Goal: Task Accomplishment & Management: Use online tool/utility

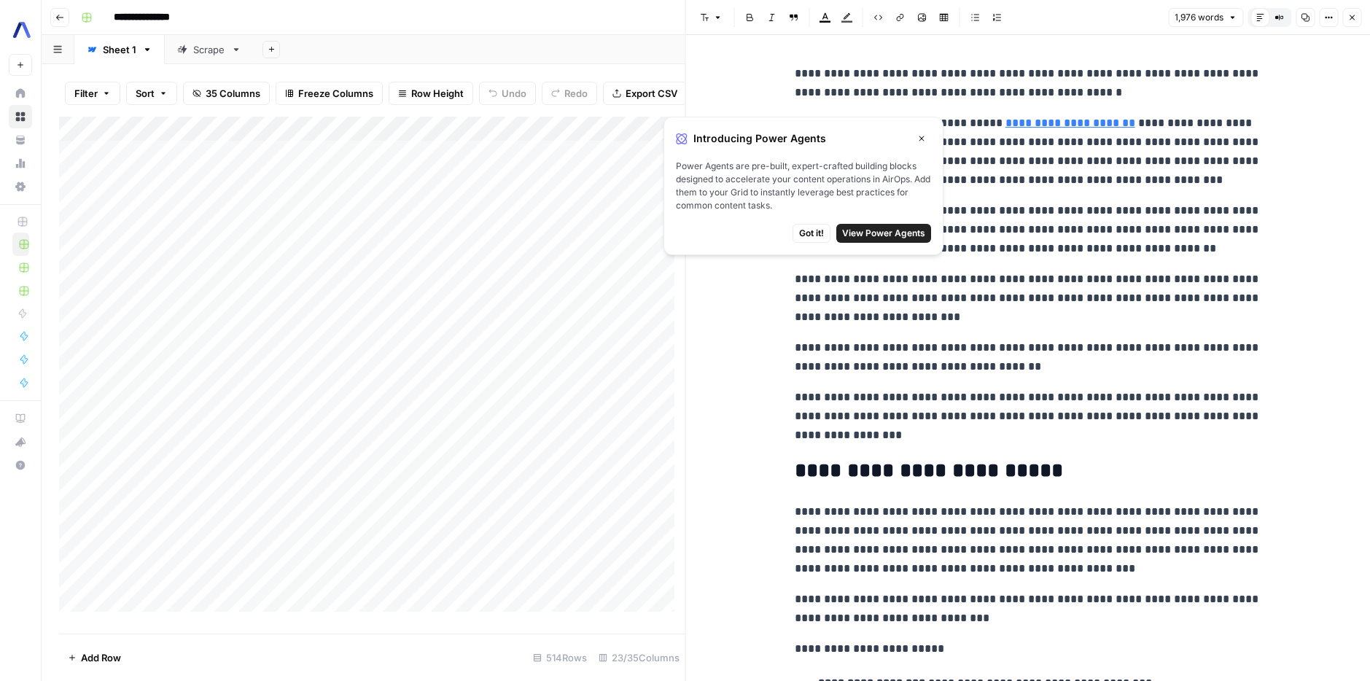
click at [928, 140] on button "Close" at bounding box center [921, 138] width 19 height 19
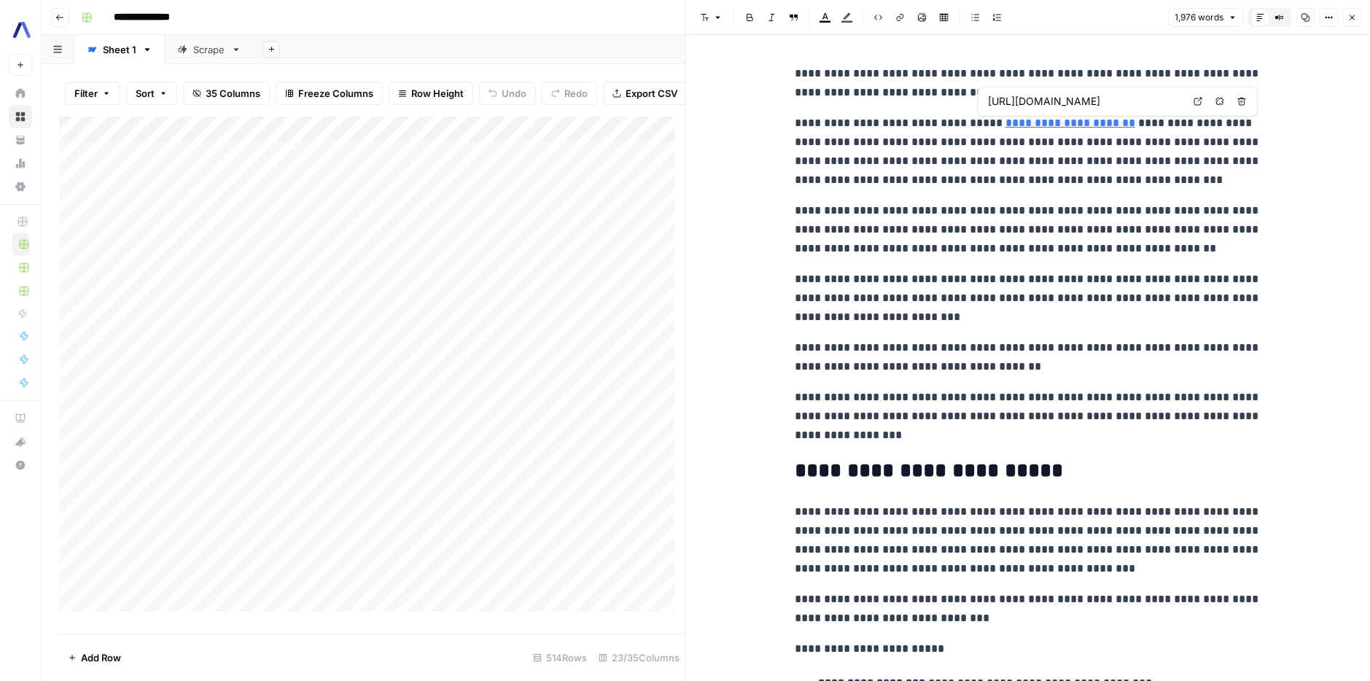
click at [1048, 127] on link "**********" at bounding box center [1071, 122] width 130 height 11
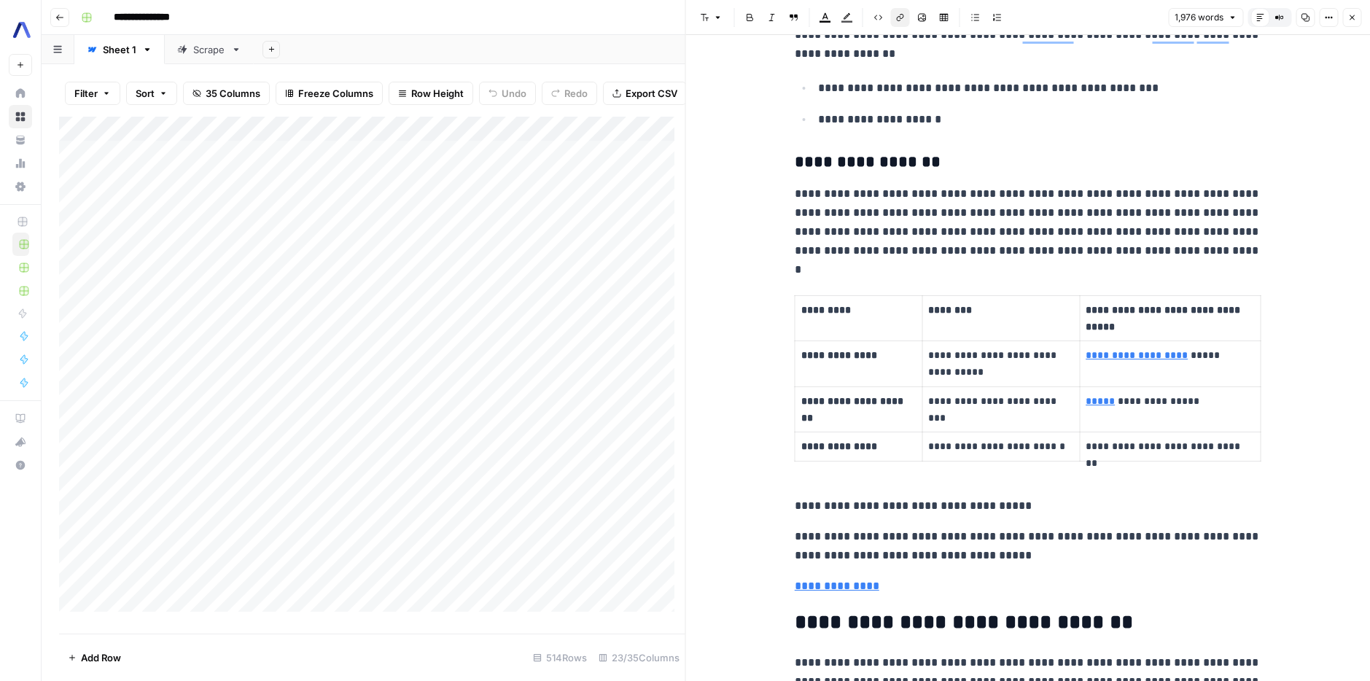
scroll to position [1184, 0]
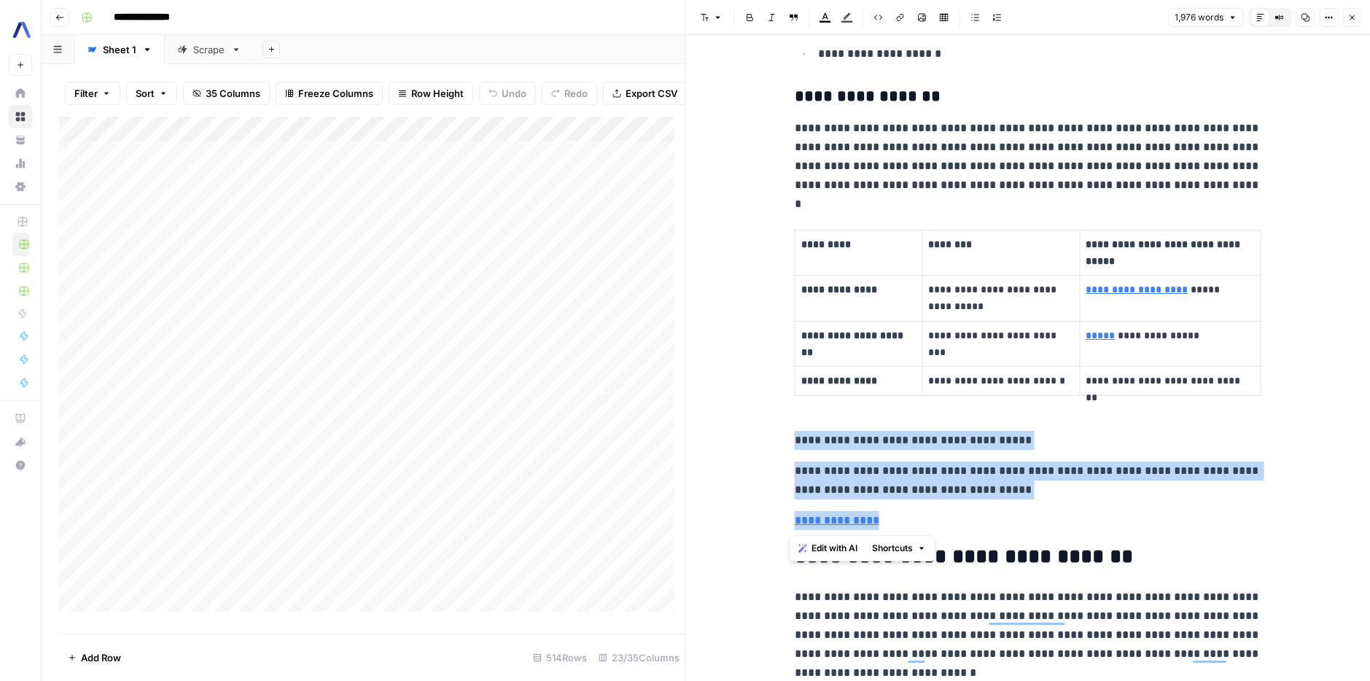
drag, startPoint x: 784, startPoint y: 430, endPoint x: 882, endPoint y: 513, distance: 129.3
click at [946, 511] on p "**********" at bounding box center [1028, 520] width 467 height 19
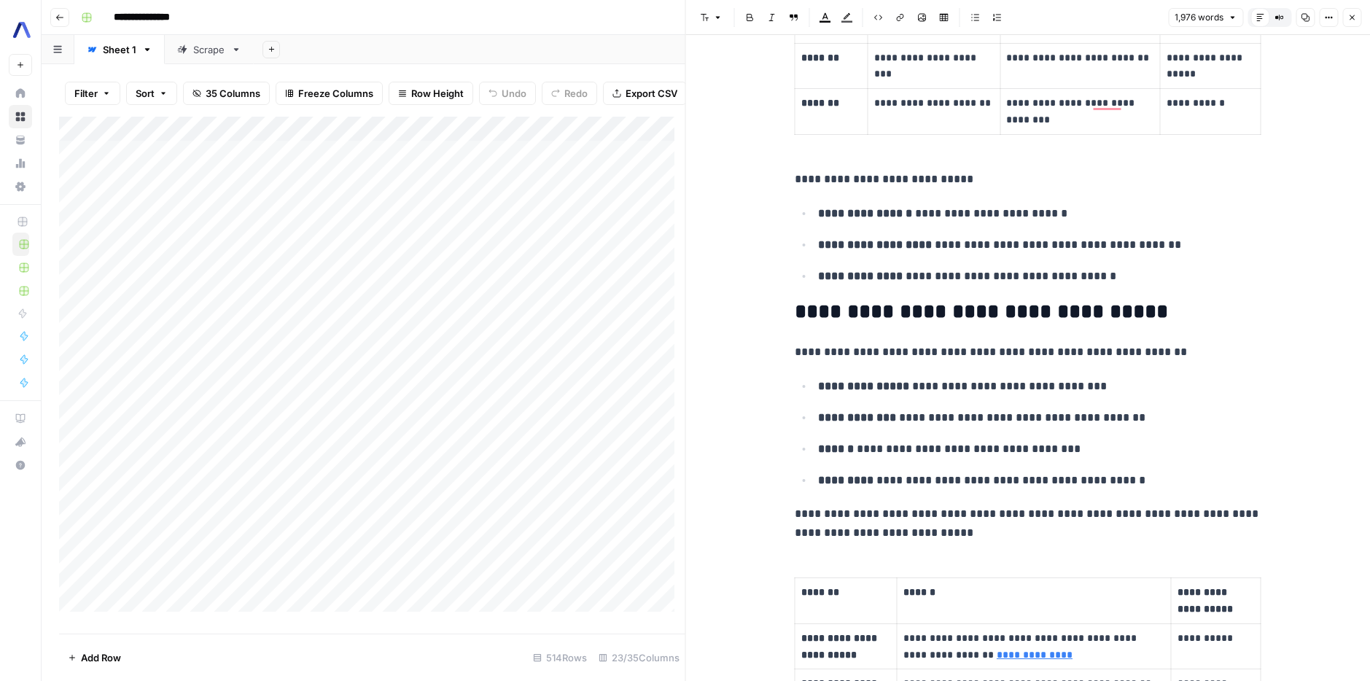
scroll to position [2213, 0]
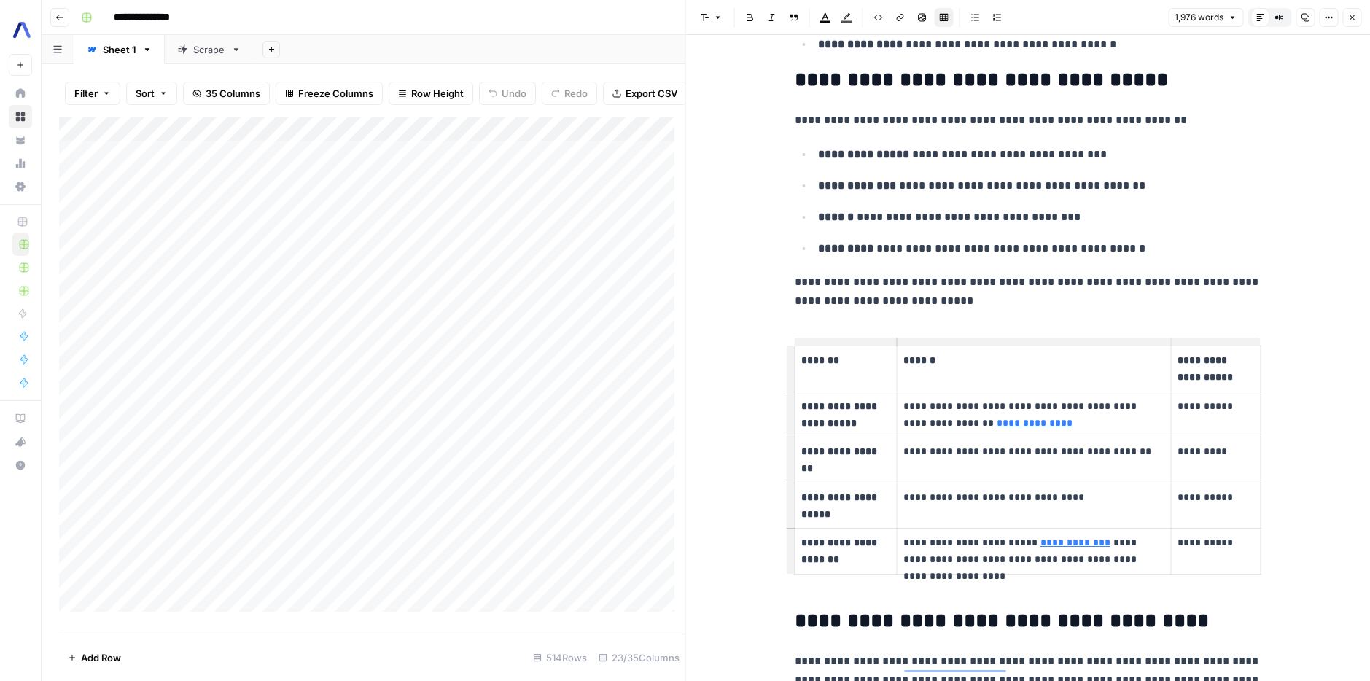
click at [866, 346] on th "*******" at bounding box center [846, 369] width 102 height 46
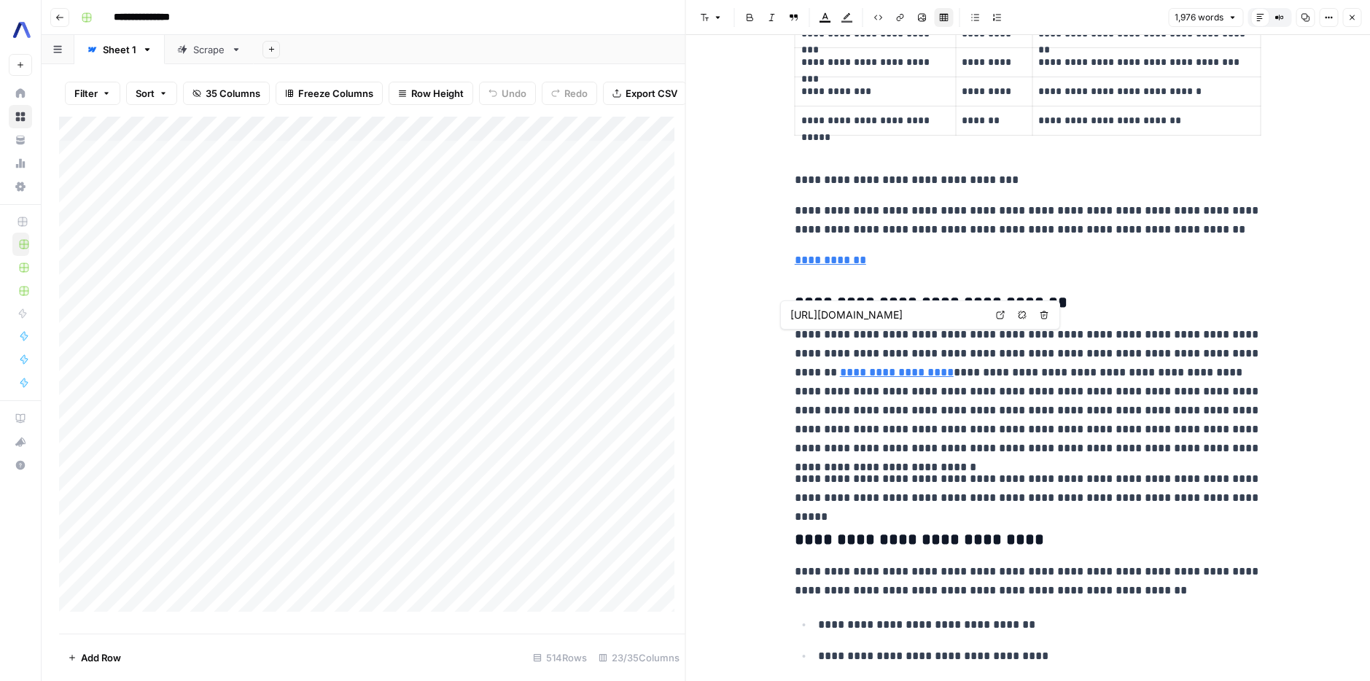
click at [848, 367] on link "**********" at bounding box center [897, 372] width 114 height 11
click at [837, 394] on p "**********" at bounding box center [1028, 391] width 467 height 133
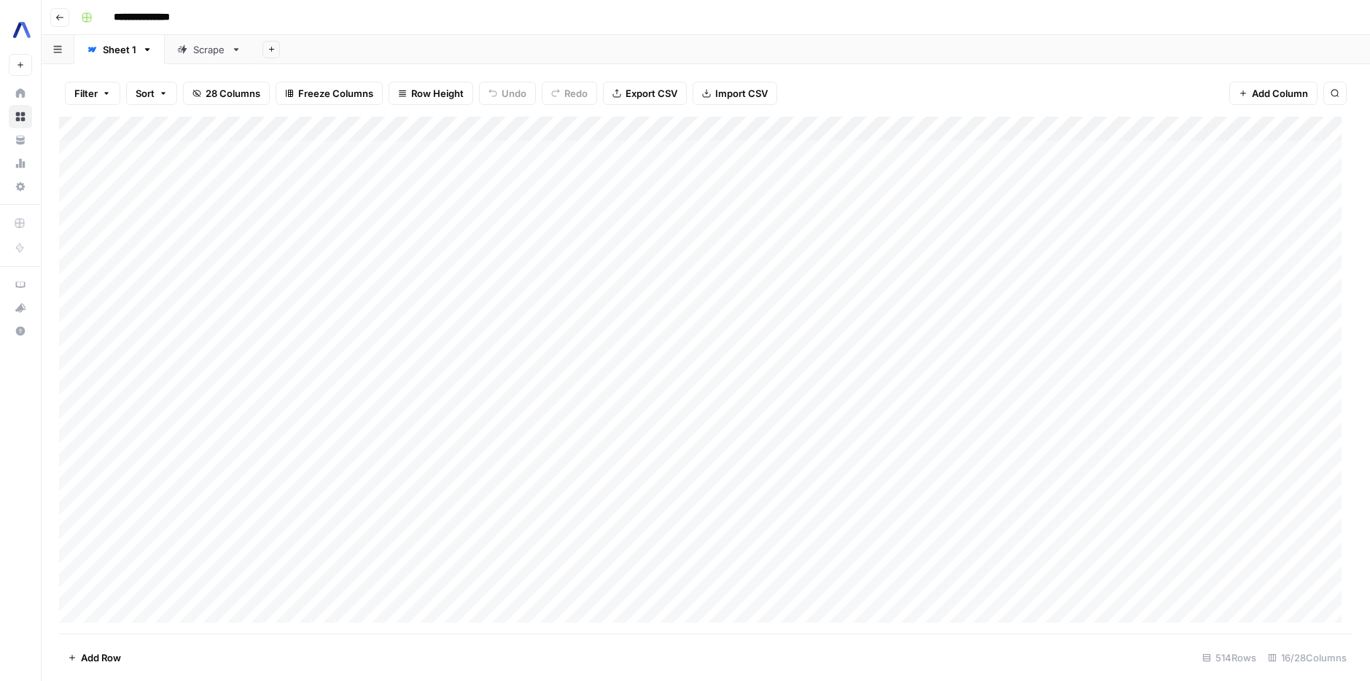
click at [1057, 104] on div "Filter Sort 28 Columns Freeze Columns Row Height Undo Redo Export CSV Import CS…" at bounding box center [706, 93] width 1294 height 47
type input "********"
click at [1319, 139] on icon "Close Search" at bounding box center [1323, 135] width 12 height 12
click at [1340, 96] on button "Search" at bounding box center [1335, 93] width 23 height 23
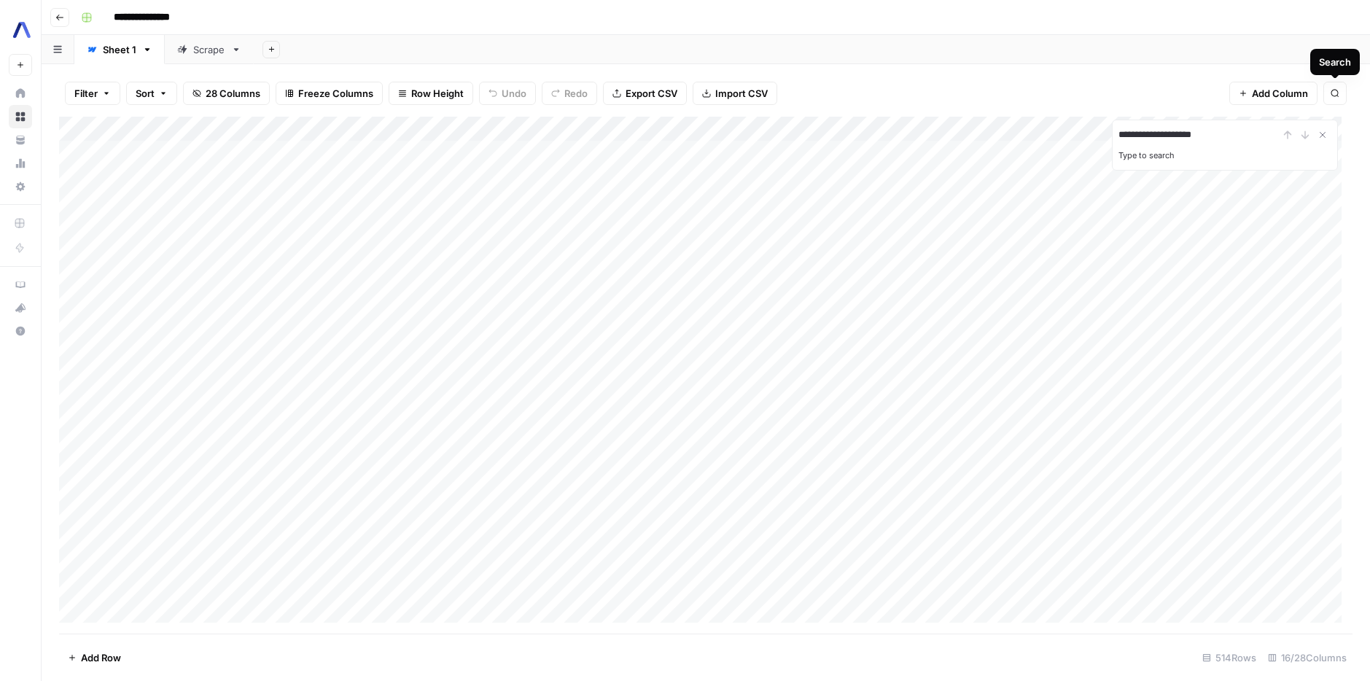
type input "**********"
click at [1249, 136] on input "**********" at bounding box center [1199, 135] width 160 height 18
click at [1175, 155] on div "Type to search" at bounding box center [1225, 154] width 213 height 20
click at [1241, 129] on input "**********" at bounding box center [1199, 135] width 160 height 18
click at [1136, 71] on div "Filter Sort 28 Columns Freeze Columns Row Height Undo Redo Export CSV Import CS…" at bounding box center [706, 93] width 1294 height 47
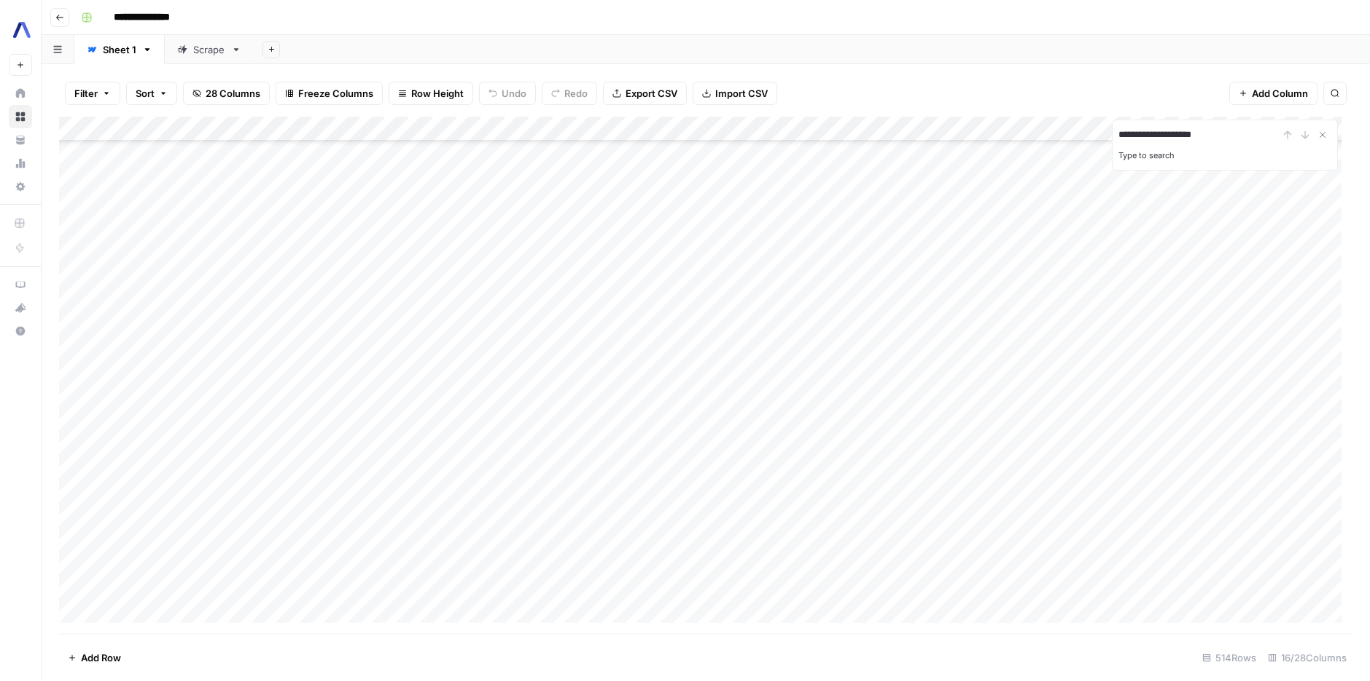
scroll to position [501, 0]
click at [695, 299] on div "Add Column" at bounding box center [706, 375] width 1294 height 517
click at [639, 303] on div "Add Column" at bounding box center [706, 375] width 1294 height 517
click at [861, 295] on div "Add Column" at bounding box center [706, 375] width 1294 height 517
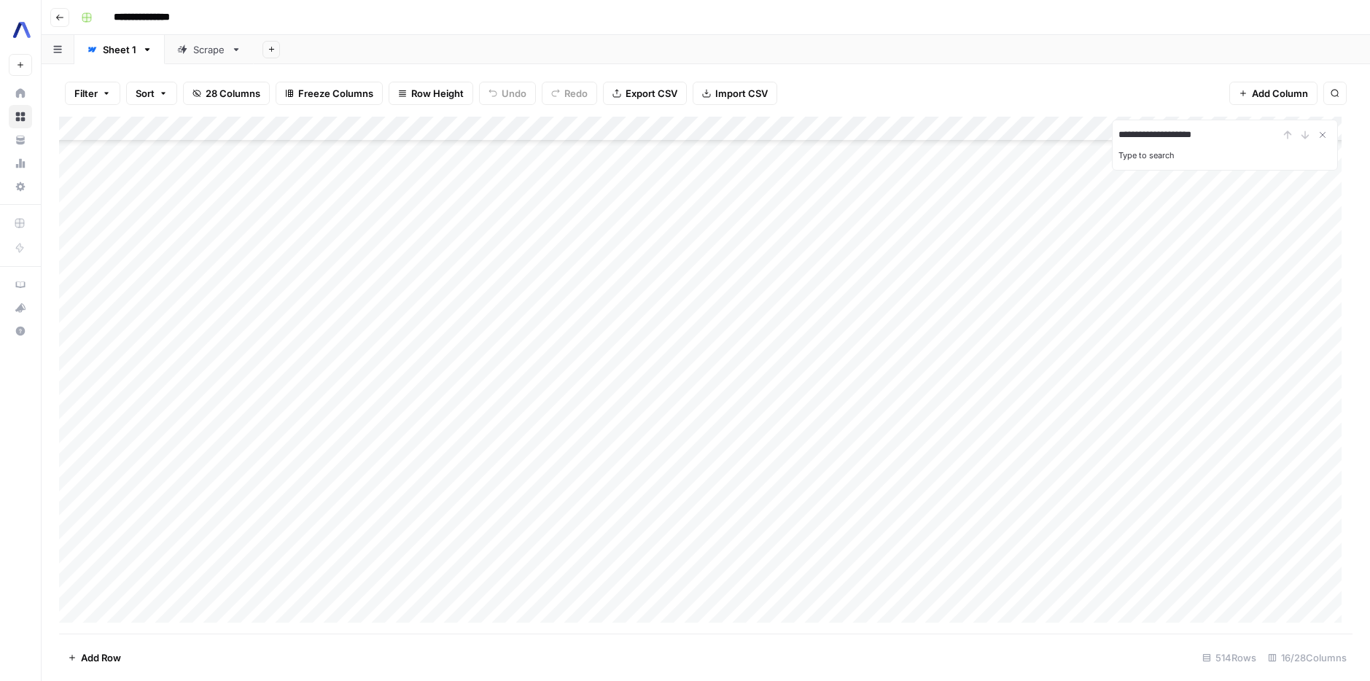
click at [861, 295] on div "Add Column" at bounding box center [706, 375] width 1294 height 517
click at [911, 127] on div "Add Column" at bounding box center [706, 375] width 1294 height 517
click at [911, 127] on div at bounding box center [870, 131] width 132 height 29
click at [997, 295] on div "Add Column" at bounding box center [706, 375] width 1294 height 517
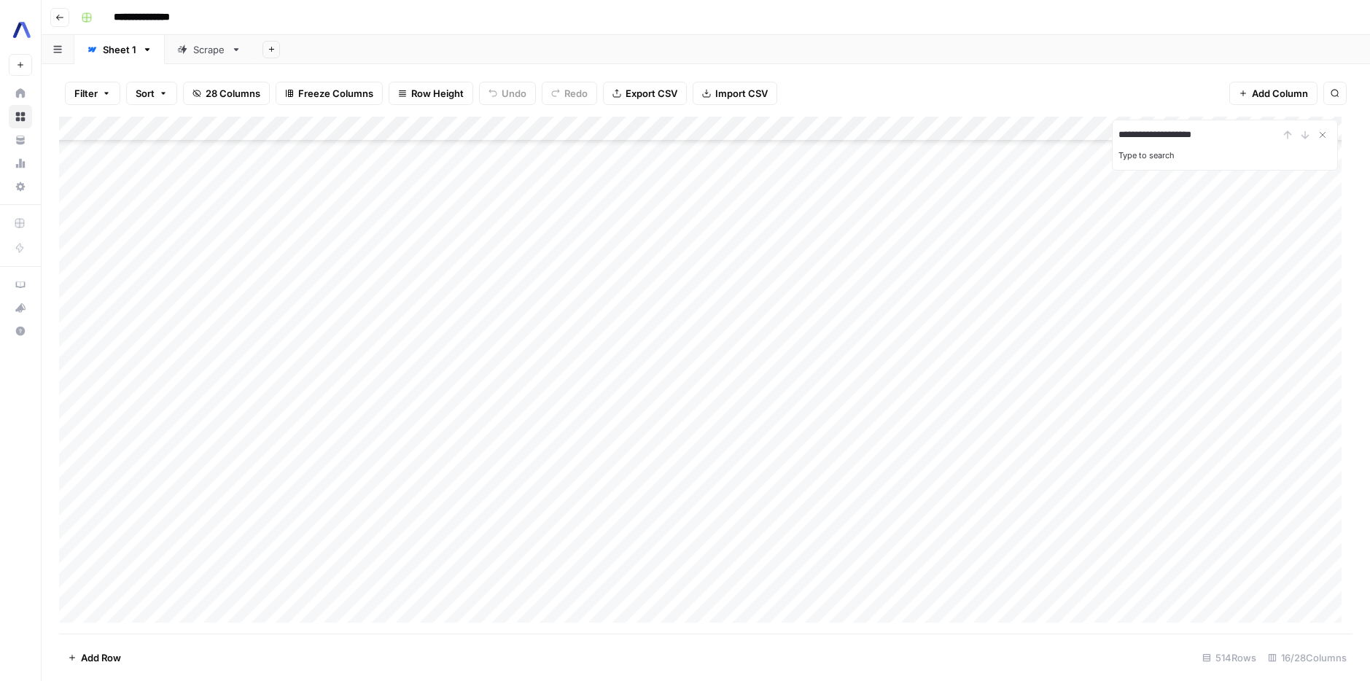
click at [997, 295] on div "Add Column" at bounding box center [706, 375] width 1294 height 517
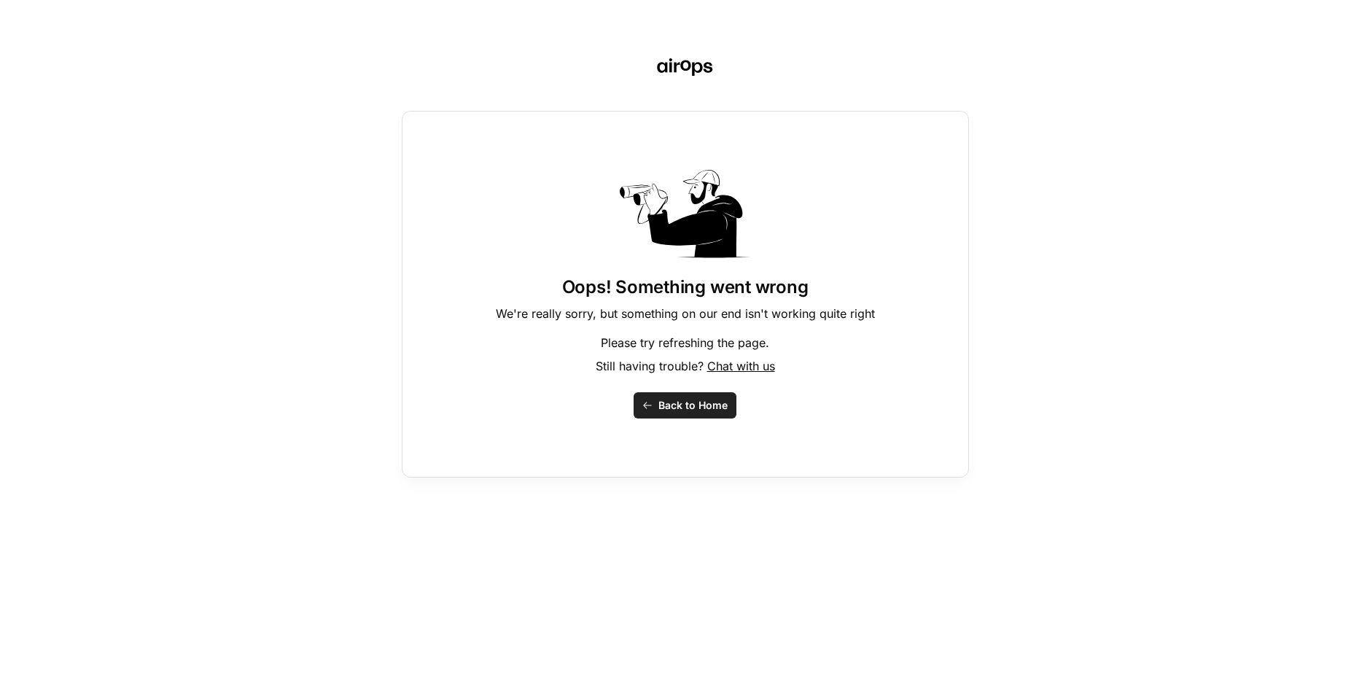
drag, startPoint x: 559, startPoint y: 627, endPoint x: 1111, endPoint y: 604, distance: 552.6
click at [680, 403] on span "Back to Home" at bounding box center [693, 405] width 69 height 15
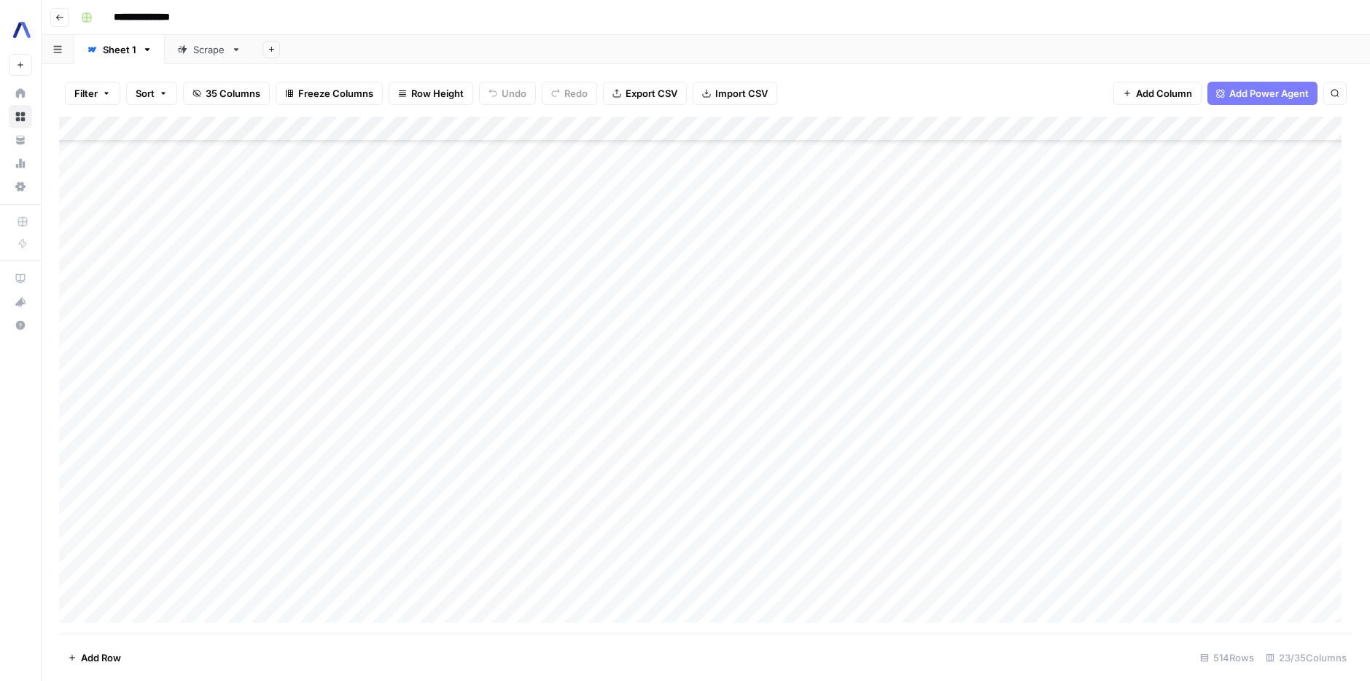
scroll to position [327, 0]
click at [194, 50] on div "Scrape" at bounding box center [209, 49] width 32 height 15
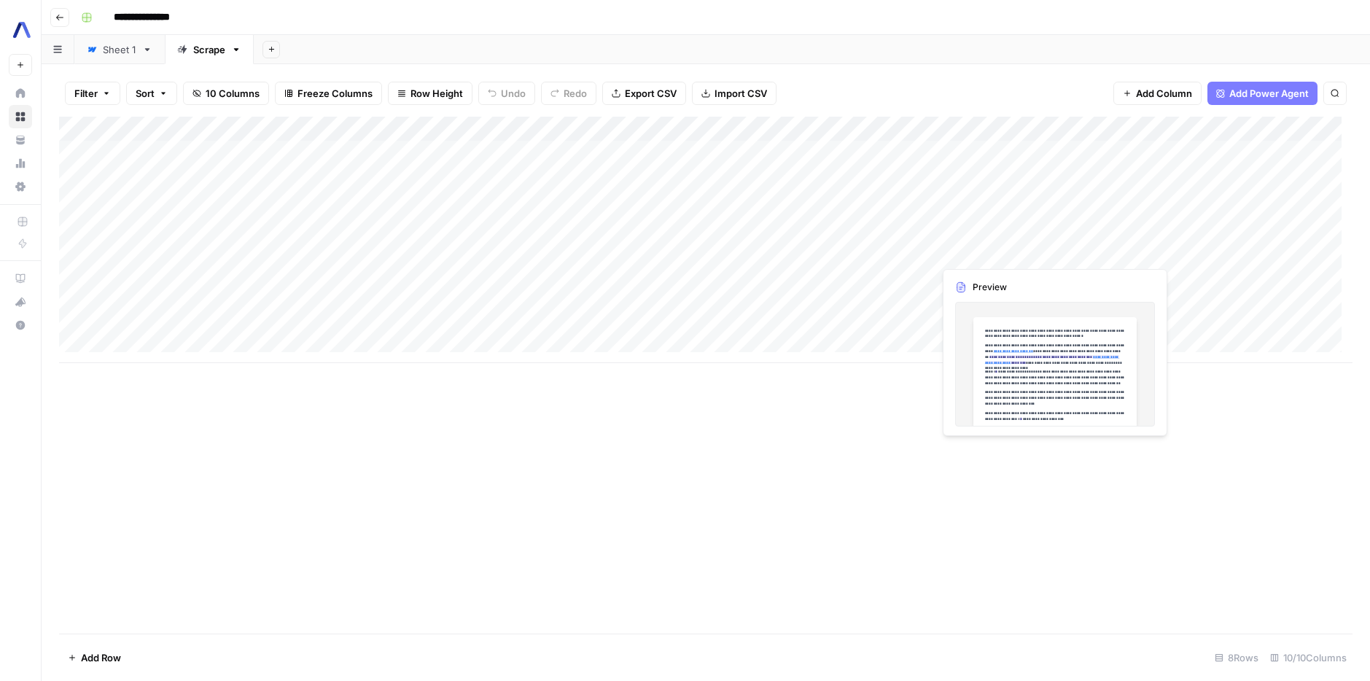
click at [1008, 249] on div "Add Column" at bounding box center [706, 240] width 1294 height 247
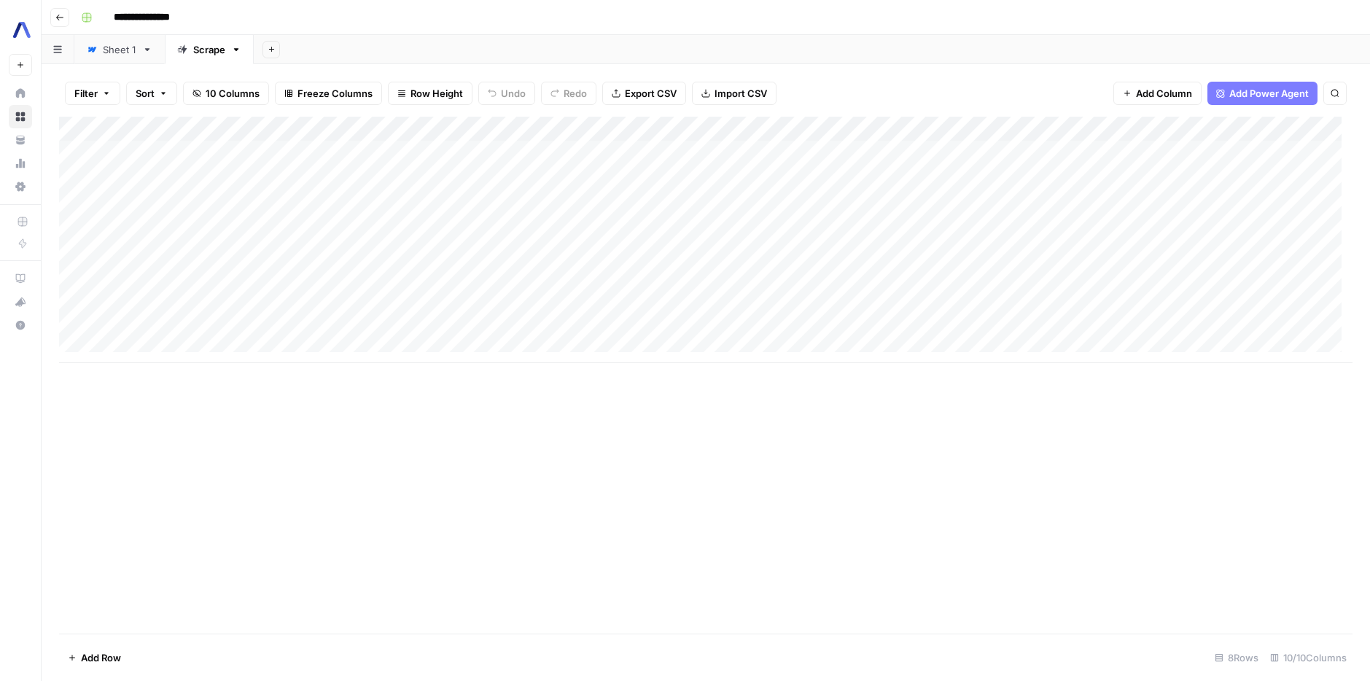
click at [1027, 252] on div "Add Column" at bounding box center [706, 240] width 1294 height 247
click at [419, 263] on div "Add Column" at bounding box center [372, 240] width 626 height 247
click at [314, 262] on div "Add Column" at bounding box center [372, 240] width 626 height 247
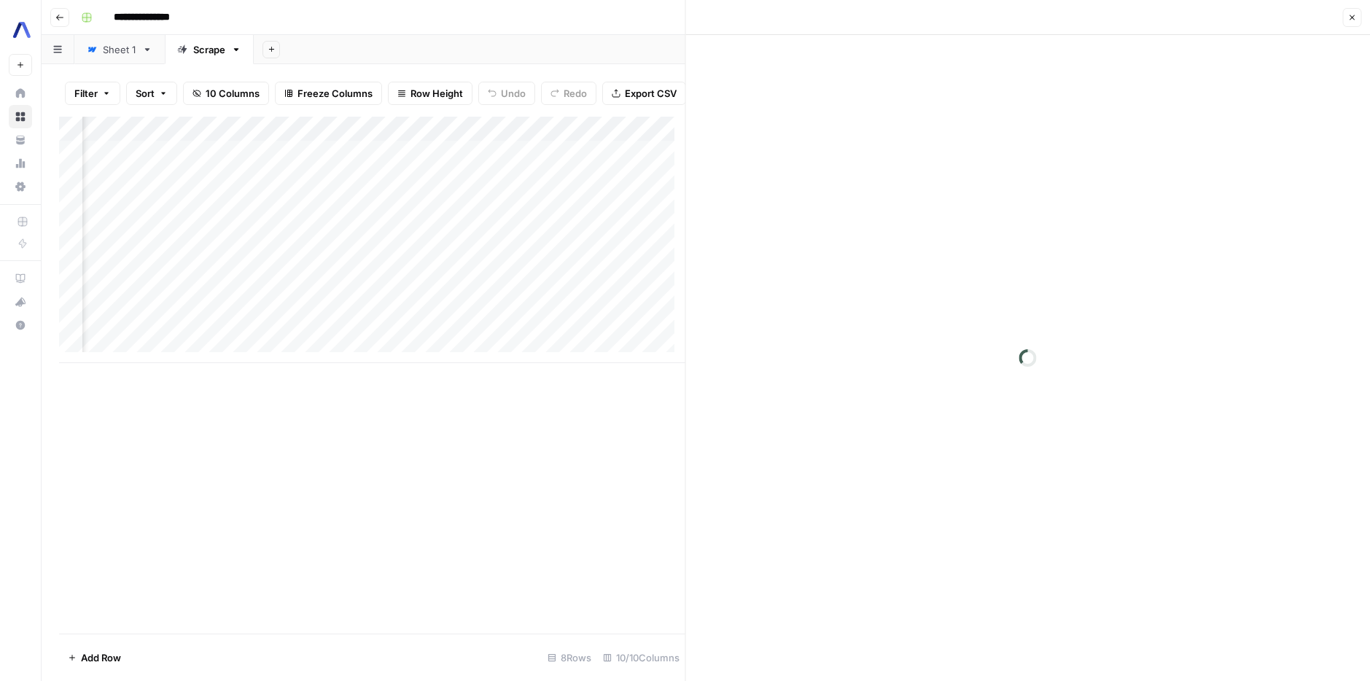
click at [319, 263] on div "Add Column" at bounding box center [372, 240] width 626 height 247
click at [580, 257] on div "Add Column" at bounding box center [372, 240] width 626 height 247
click at [451, 268] on div "Add Column" at bounding box center [372, 240] width 626 height 247
click at [449, 244] on div "Add Column" at bounding box center [372, 240] width 626 height 247
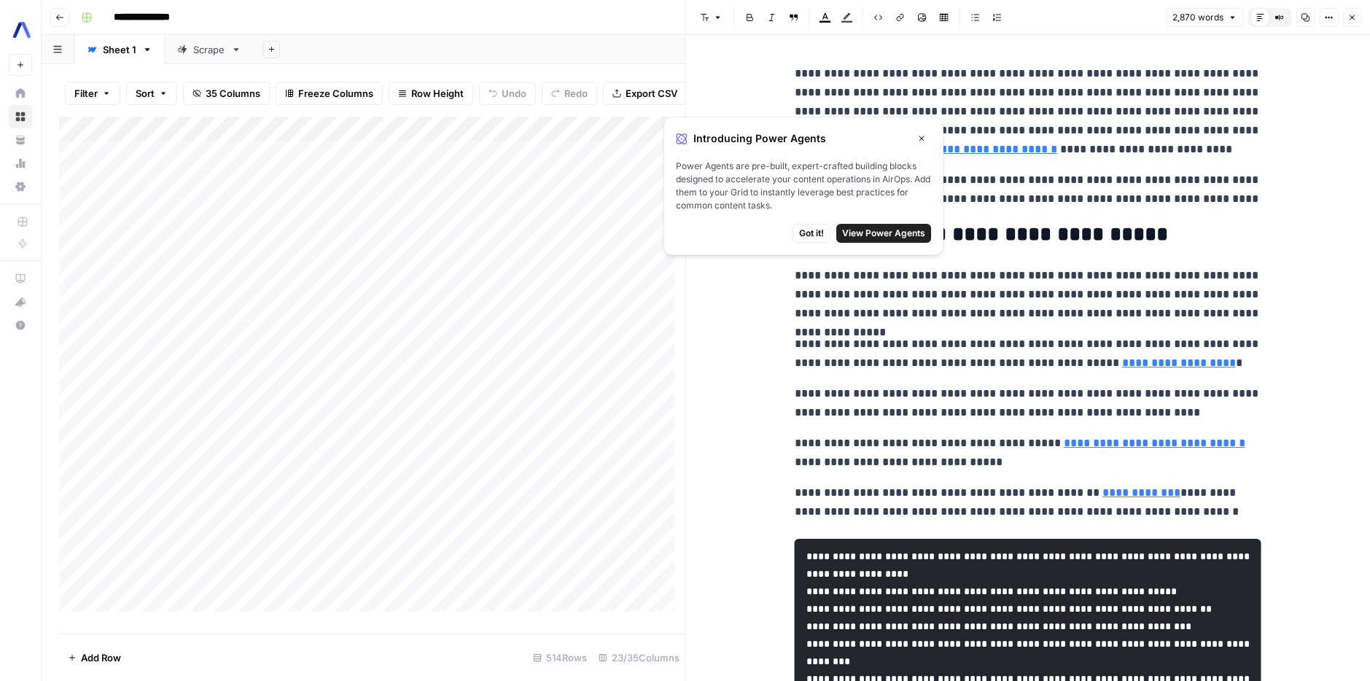
click at [928, 139] on button "Close" at bounding box center [921, 138] width 19 height 19
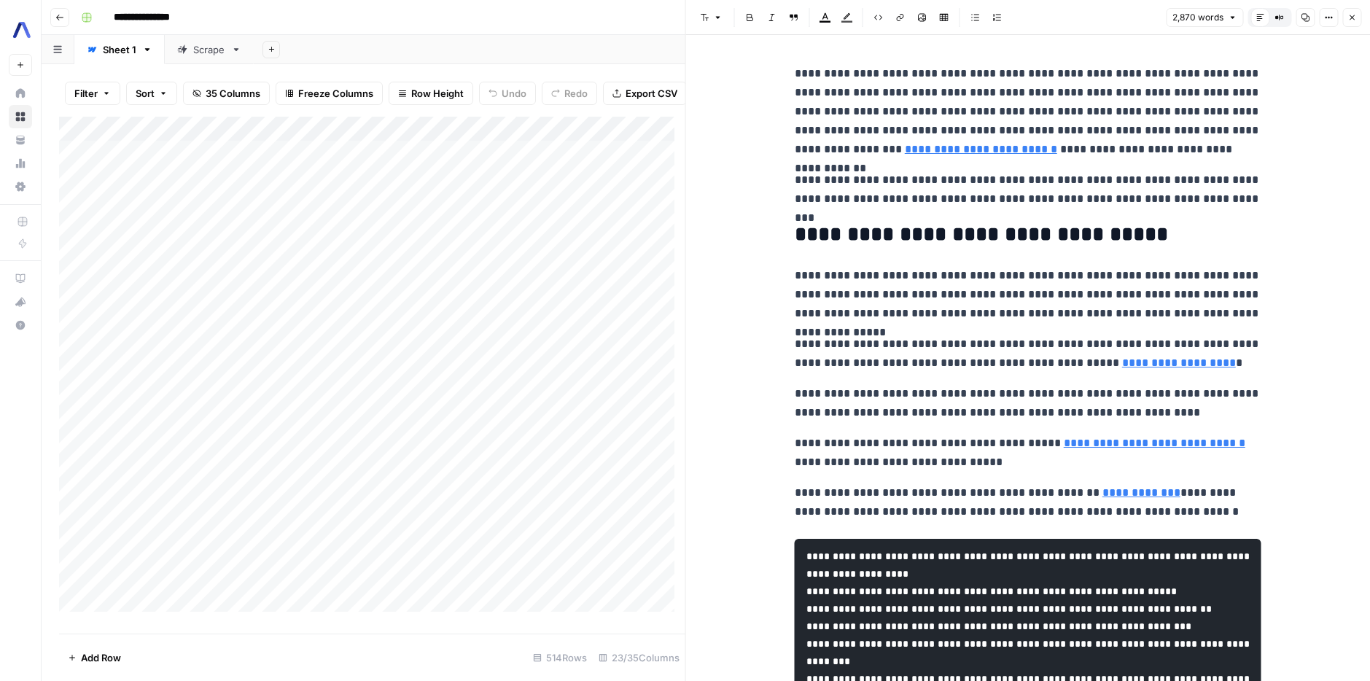
click at [1025, 300] on p "**********" at bounding box center [1028, 294] width 467 height 57
click at [998, 342] on p "**********" at bounding box center [1028, 354] width 467 height 38
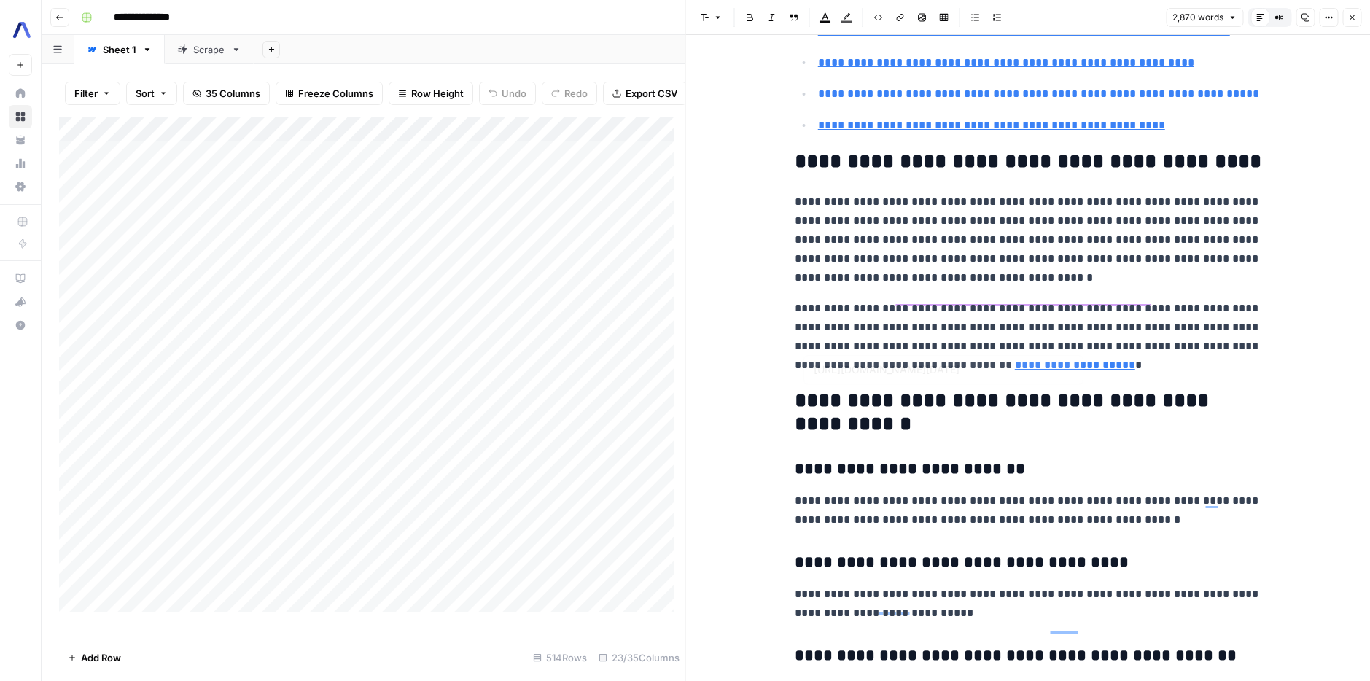
type input "https://www.assemblyai.com/blog/build-standout-call-coaching-features-ai-summar…"
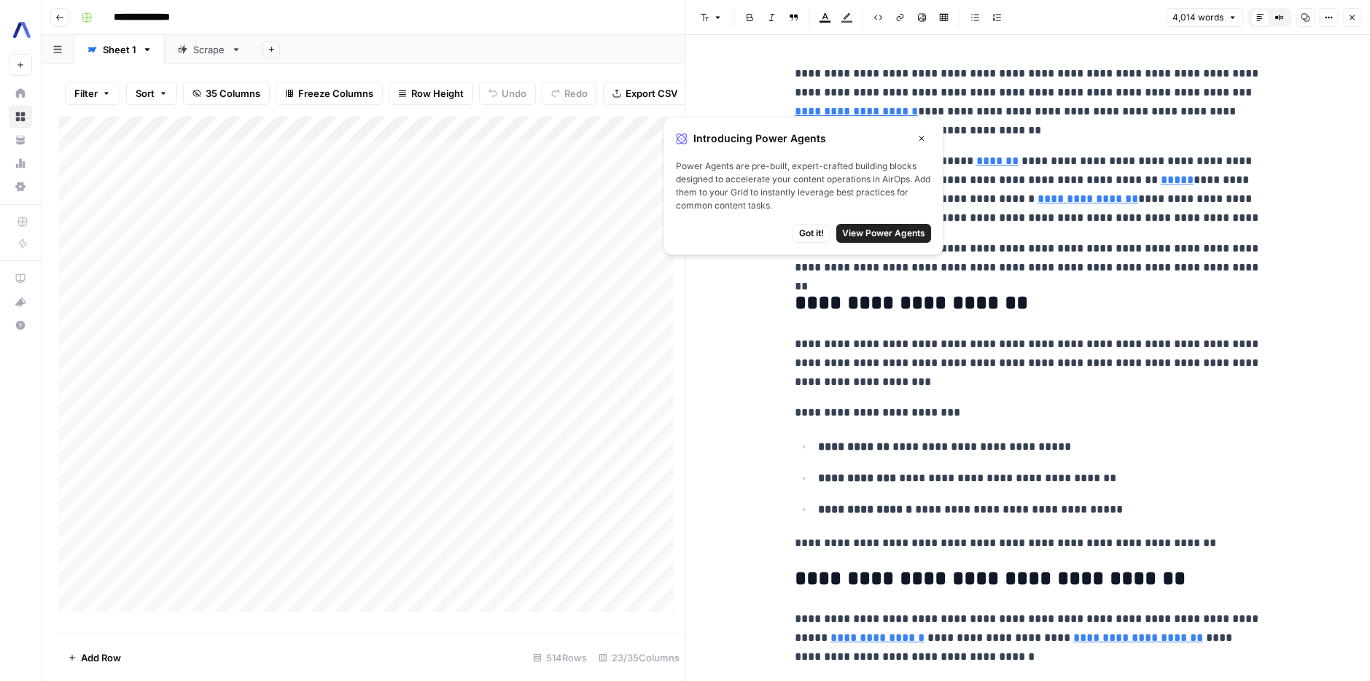
click at [917, 145] on button "Close" at bounding box center [921, 138] width 19 height 19
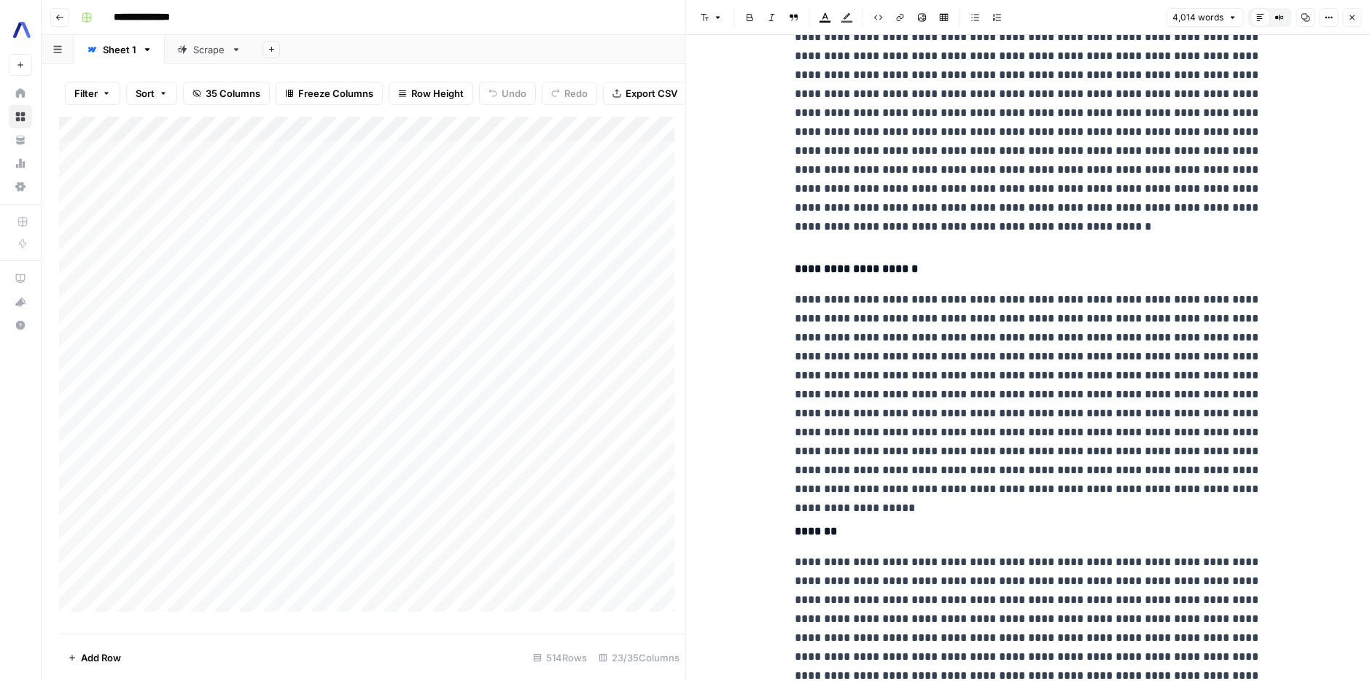
scroll to position [4752, 0]
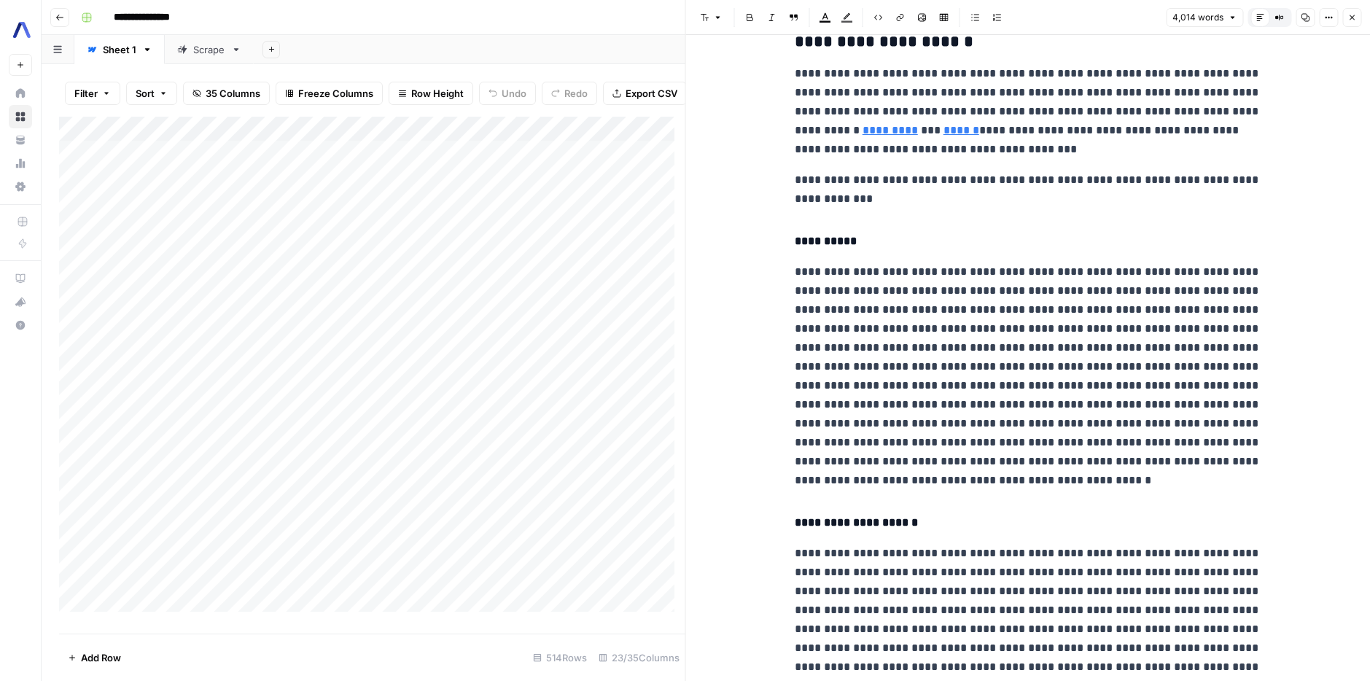
click at [837, 251] on h4 "**********" at bounding box center [1028, 241] width 467 height 19
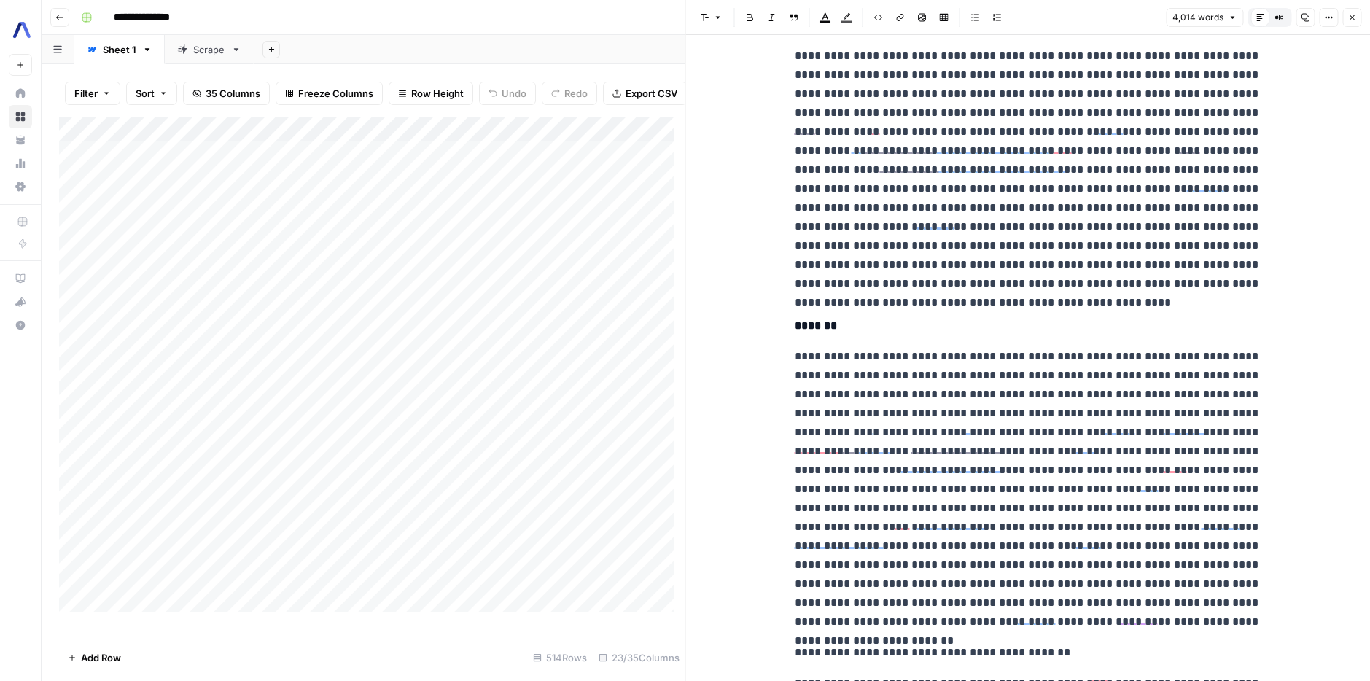
scroll to position [0, 0]
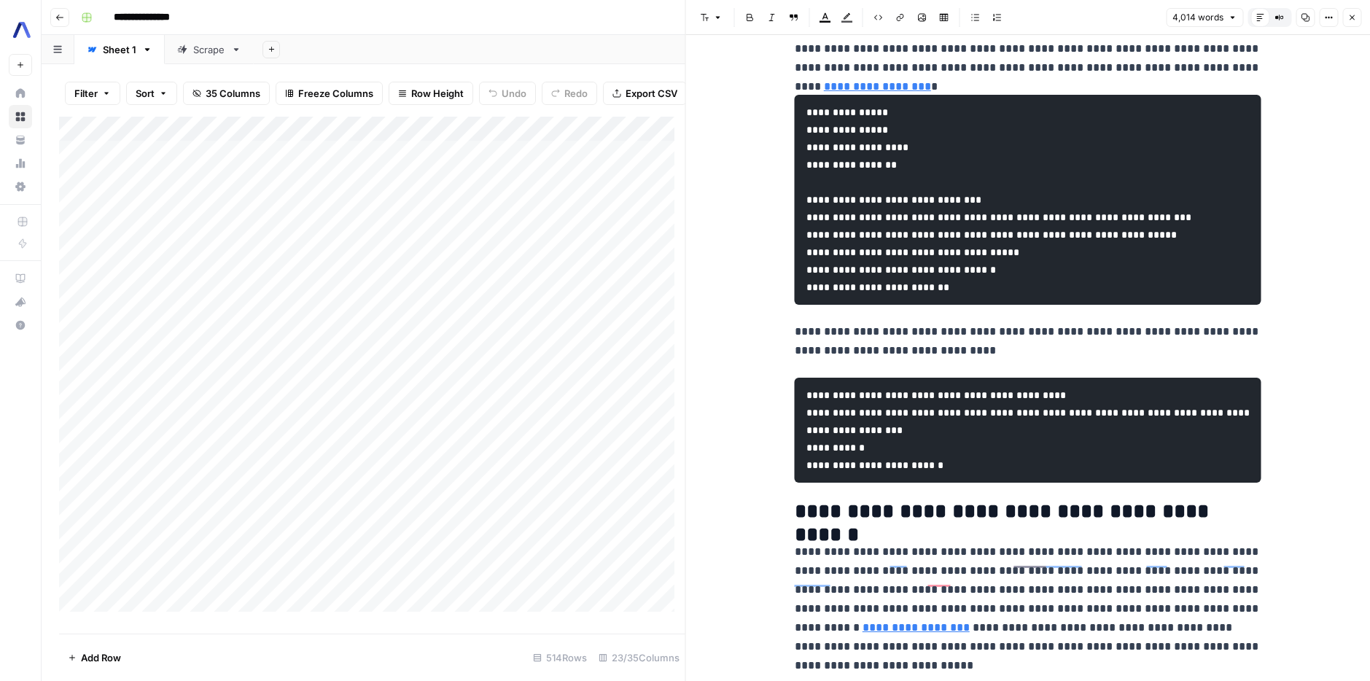
drag, startPoint x: 157, startPoint y: 634, endPoint x: 500, endPoint y: 640, distance: 342.8
click at [500, 640] on footer "Add Row 514 Rows 23/35 Columns" at bounding box center [372, 657] width 626 height 47
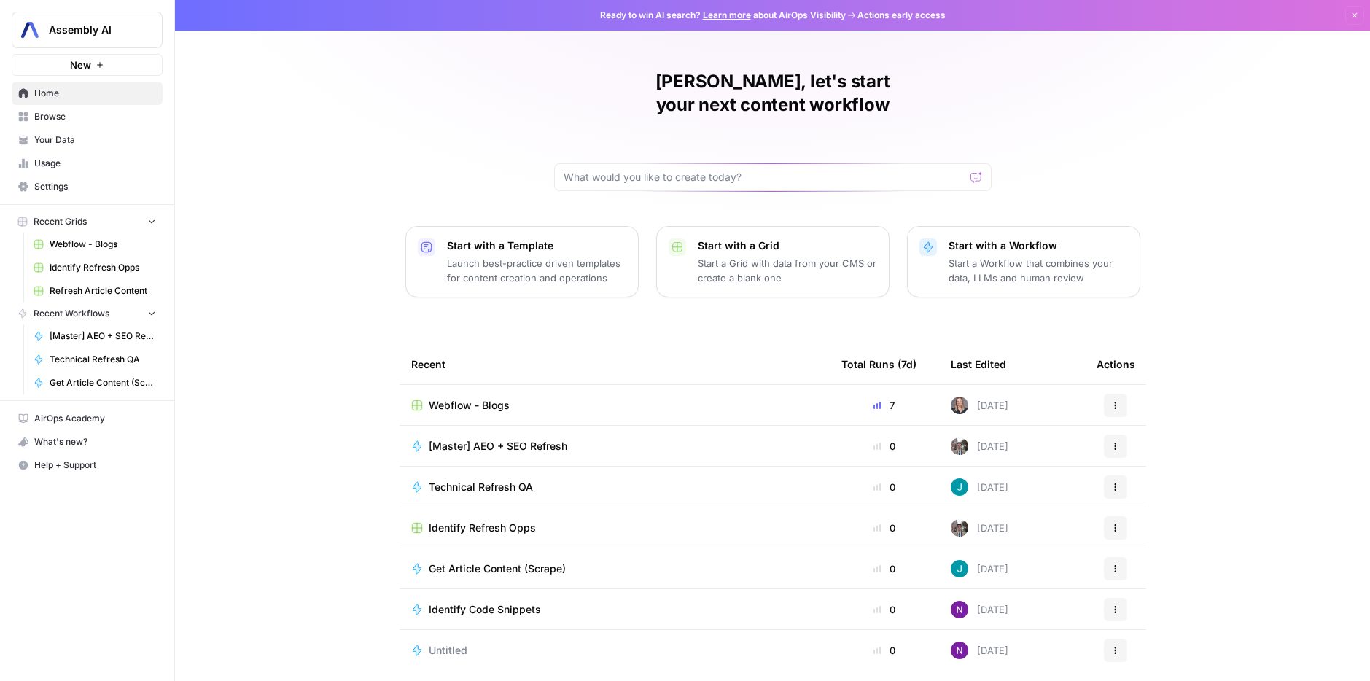
click at [64, 288] on span "Refresh Article Content" at bounding box center [103, 290] width 106 height 13
click at [83, 290] on span "Refresh Article Content" at bounding box center [103, 290] width 106 height 13
click at [62, 265] on span "Identify Refresh Opps" at bounding box center [103, 267] width 106 height 13
click at [118, 243] on span "Webflow - Blogs" at bounding box center [103, 244] width 106 height 13
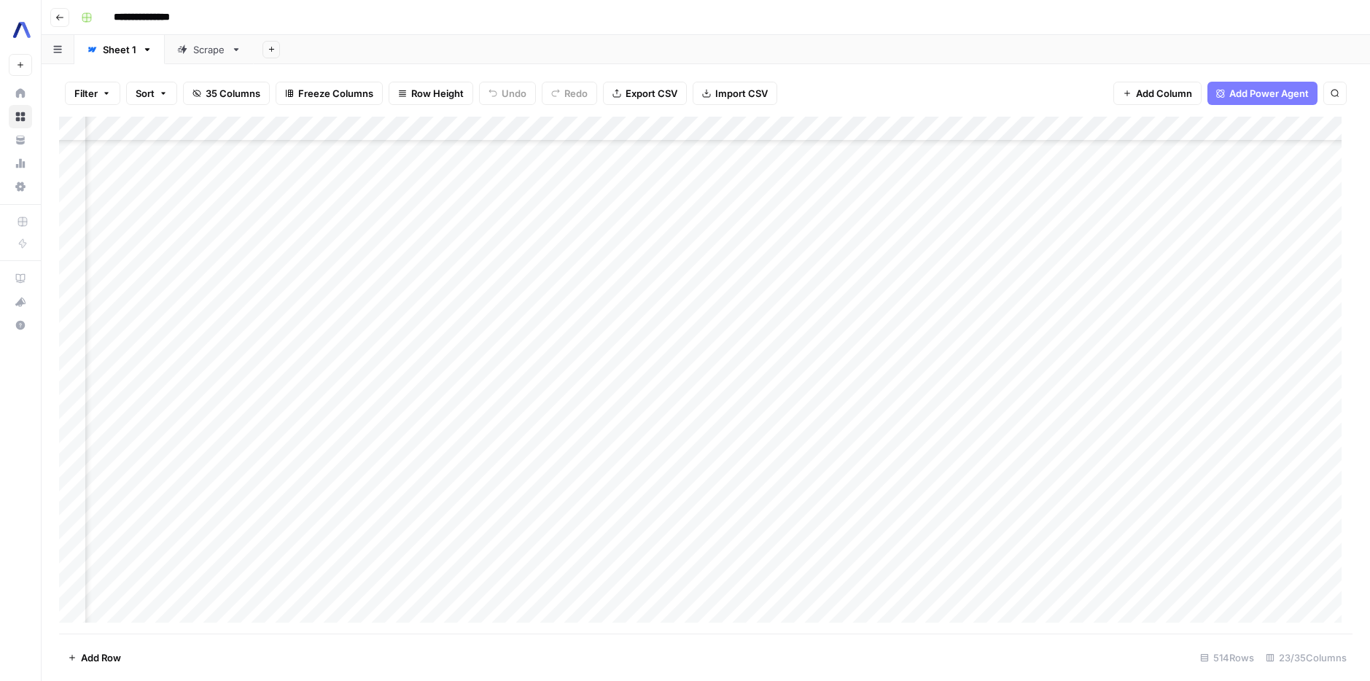
scroll to position [278, 1251]
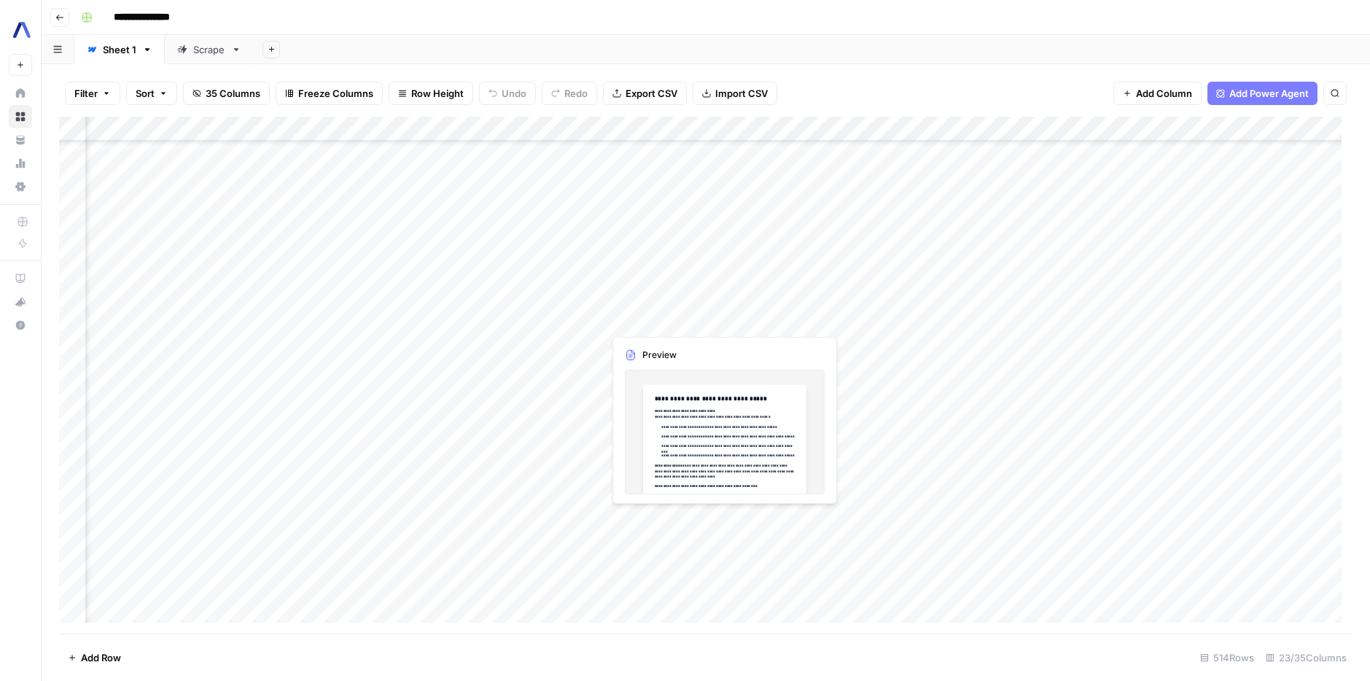
click at [702, 519] on div "Add Column" at bounding box center [706, 375] width 1294 height 517
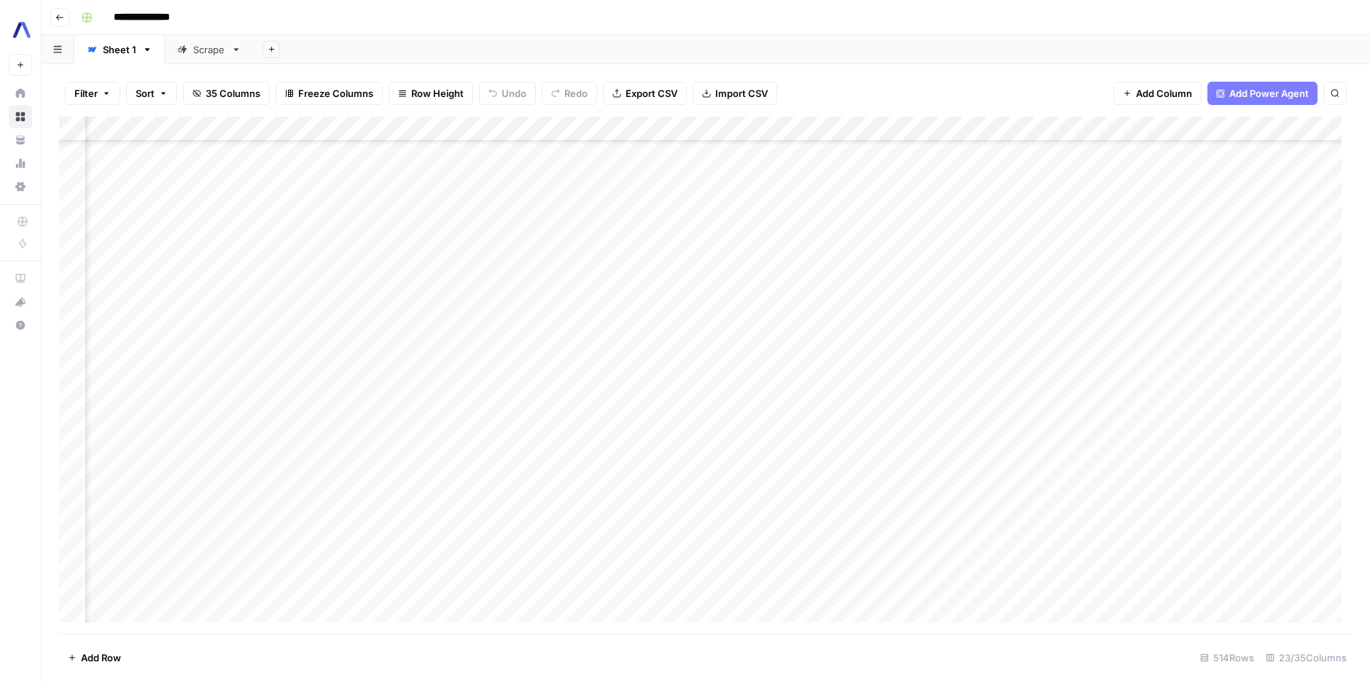
click at [715, 520] on div "Add Column" at bounding box center [706, 375] width 1294 height 517
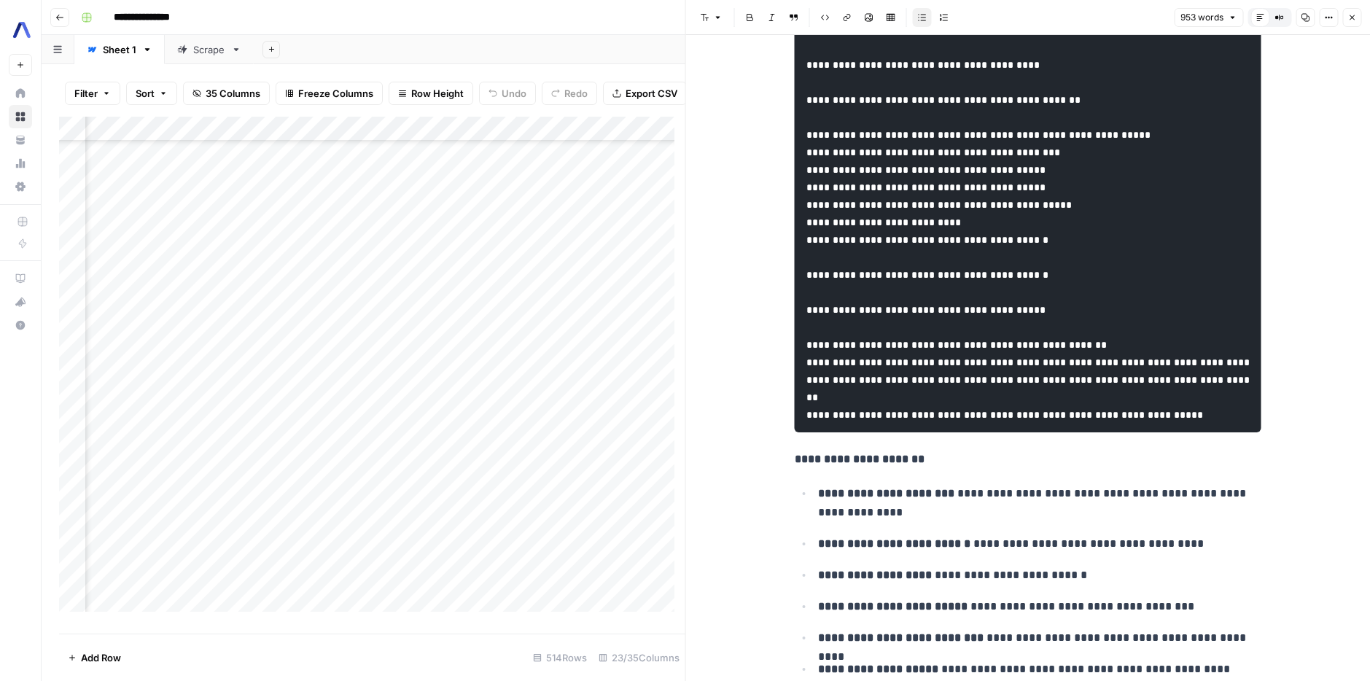
scroll to position [3294, 0]
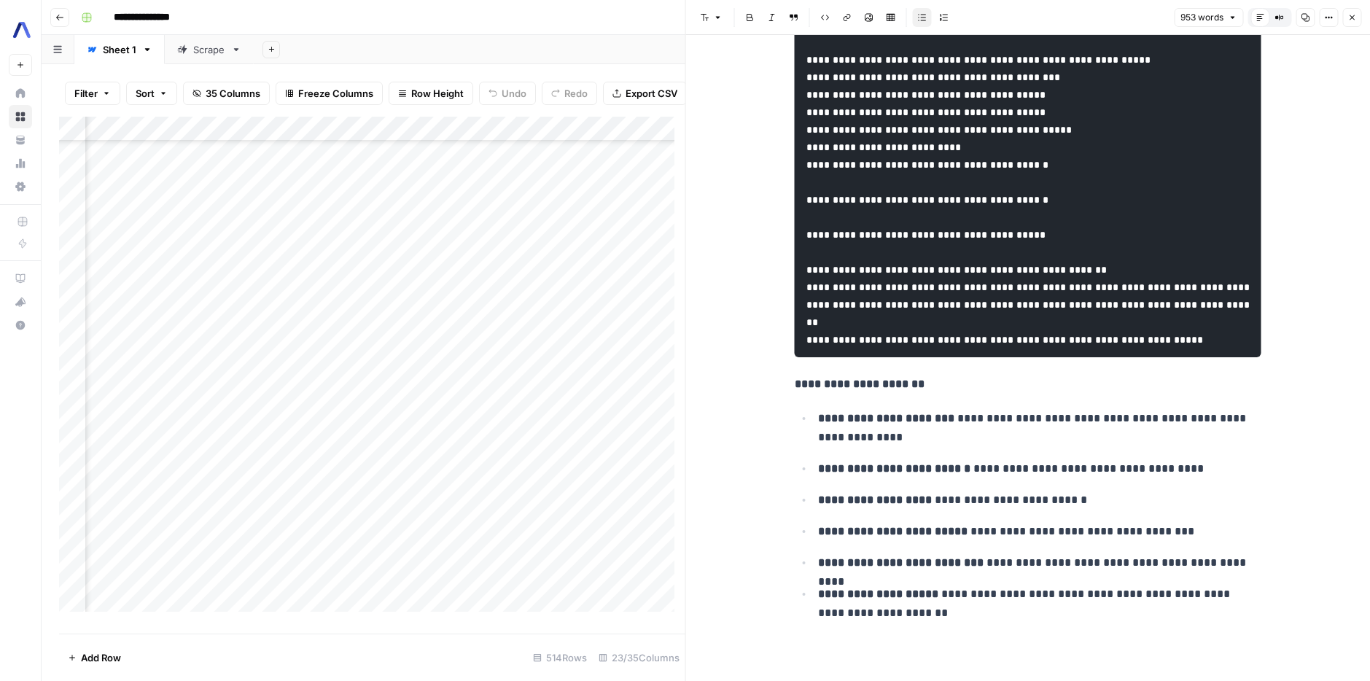
click at [631, 481] on div "Add Column" at bounding box center [372, 370] width 626 height 506
click at [659, 534] on div "Add Column" at bounding box center [372, 370] width 626 height 506
click at [1359, 1] on header "Font style Bold Italic Block quote Code block Link Image Insert Table Bulleted …" at bounding box center [1028, 17] width 685 height 35
click at [1359, 9] on button "Close" at bounding box center [1352, 17] width 19 height 19
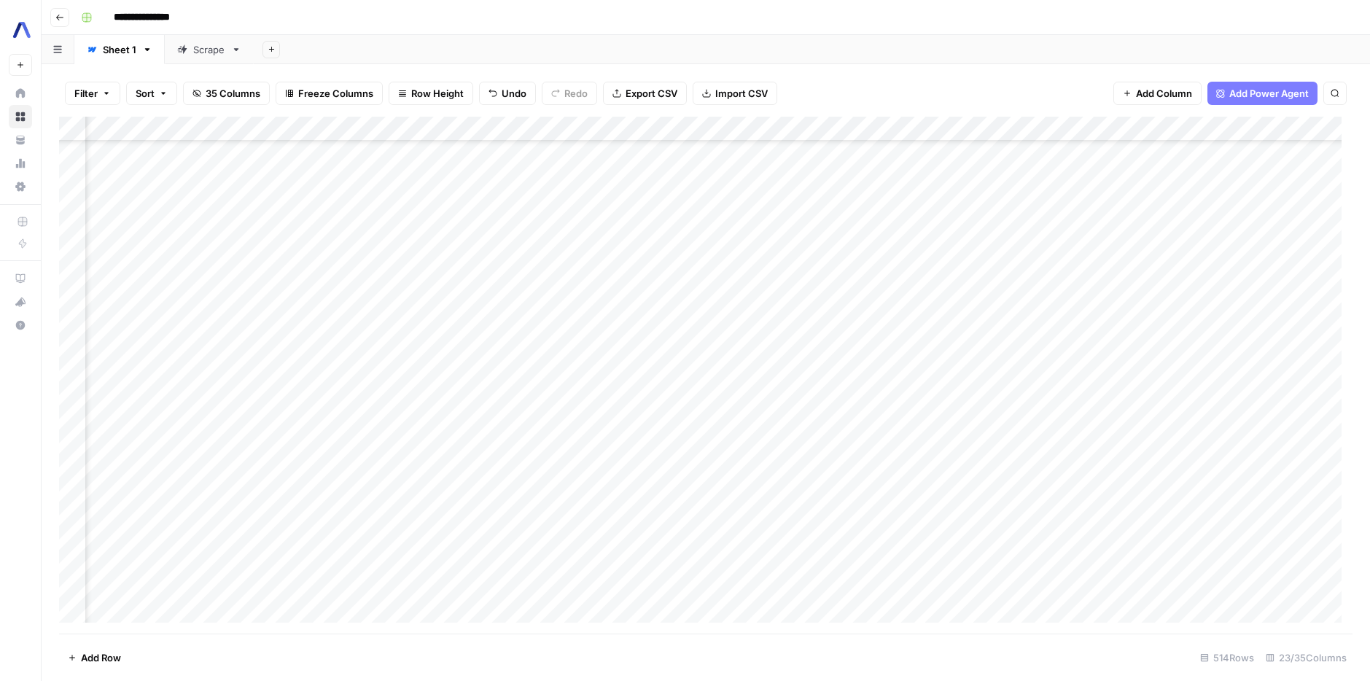
click at [847, 523] on div "Add Column" at bounding box center [706, 375] width 1294 height 517
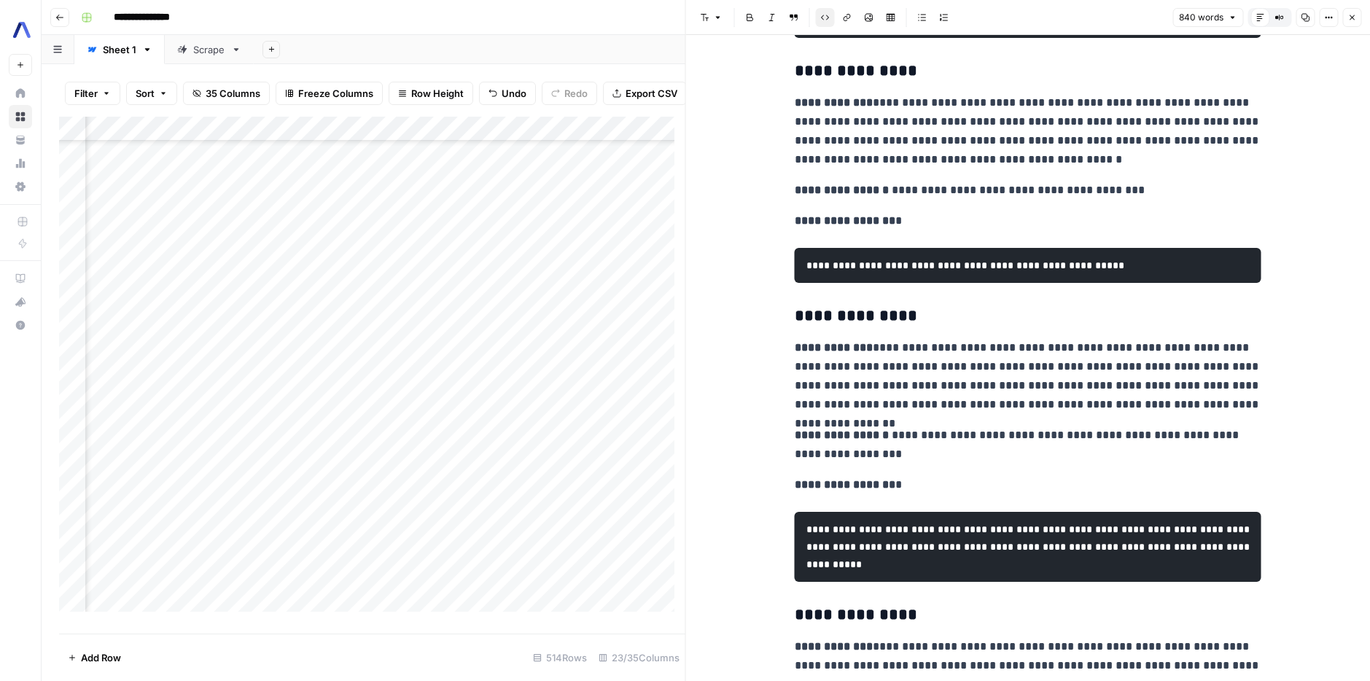
scroll to position [2446, 0]
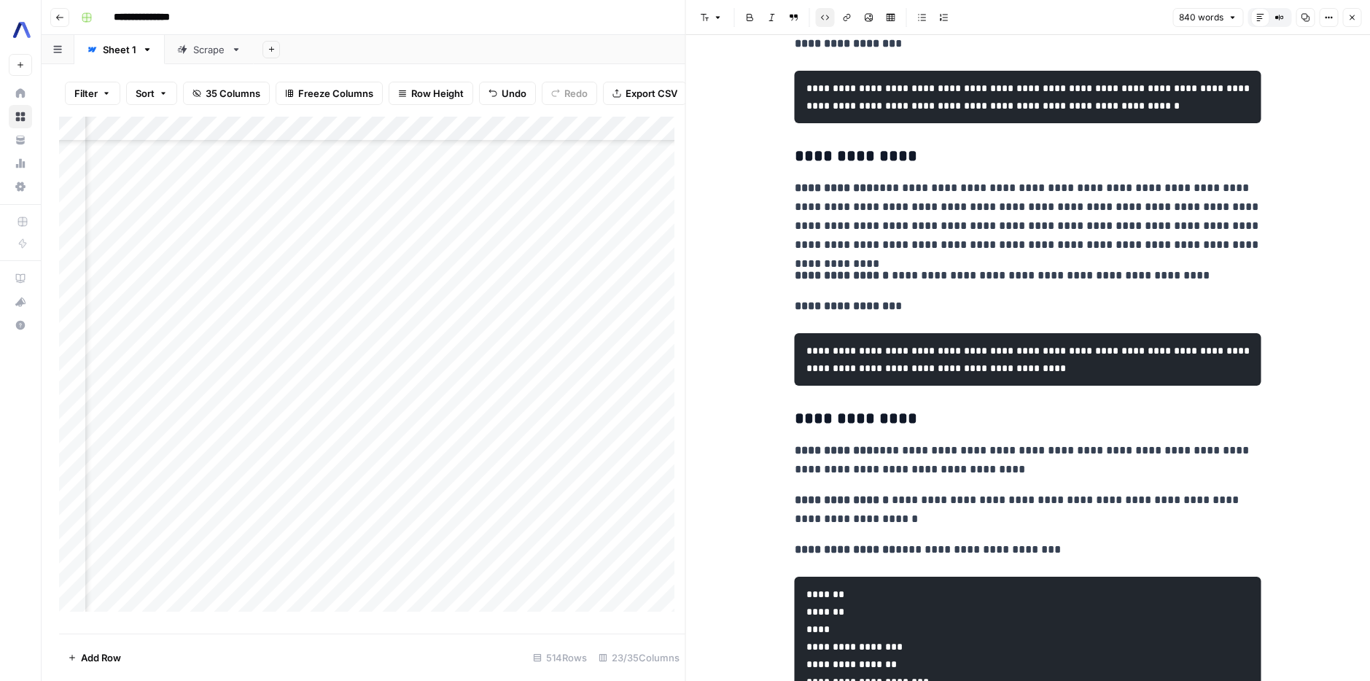
click at [1352, 17] on icon "button" at bounding box center [1352, 17] width 5 height 5
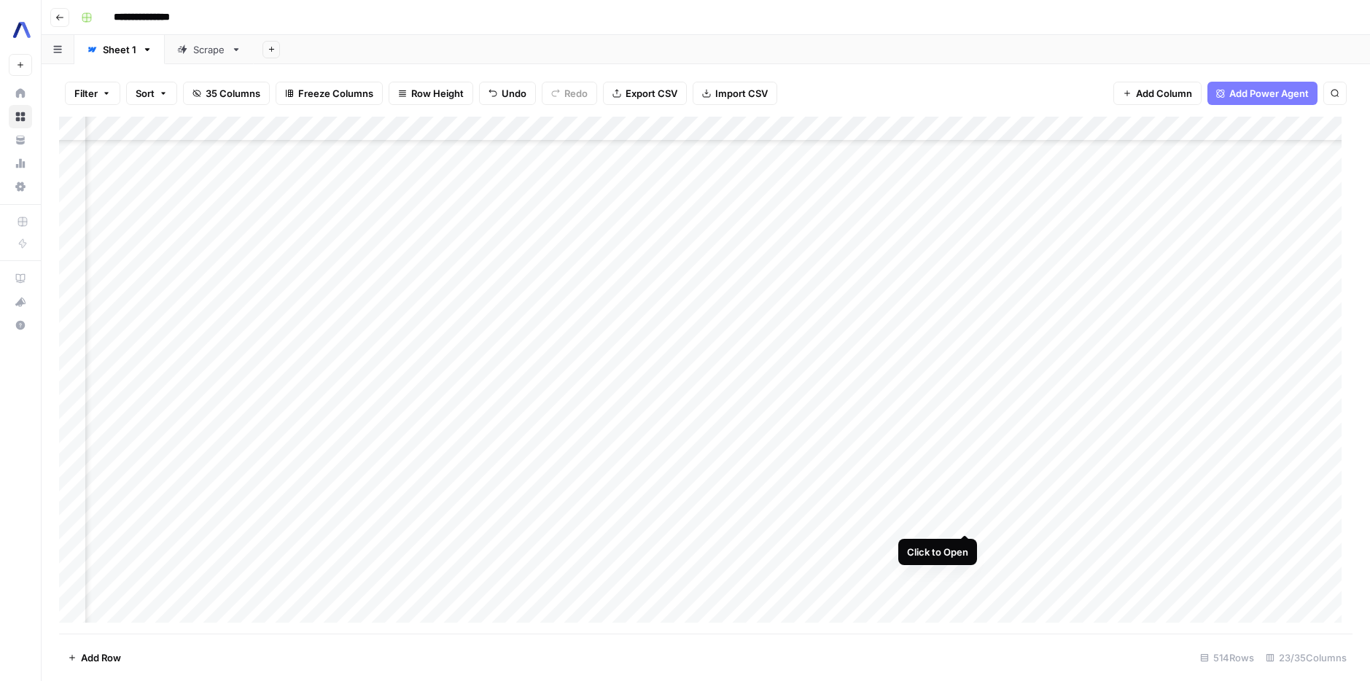
click at [972, 521] on div "Add Column" at bounding box center [706, 375] width 1294 height 517
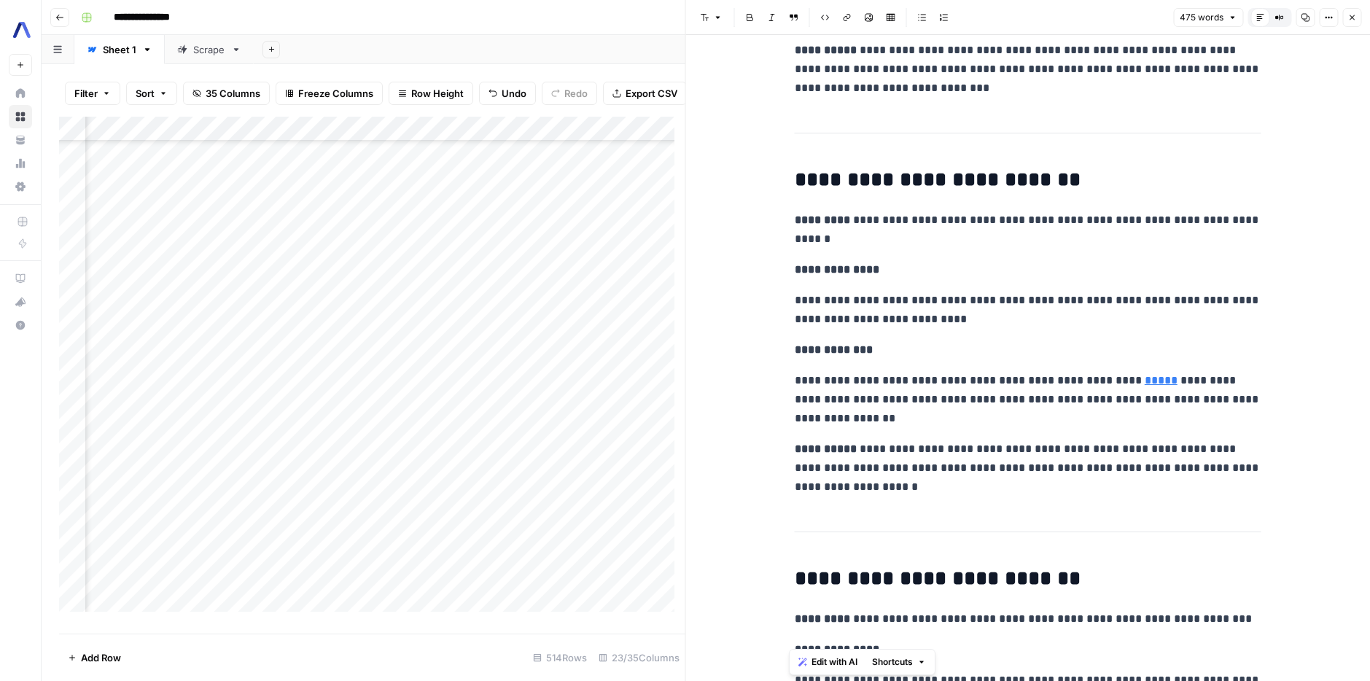
scroll to position [689, 0]
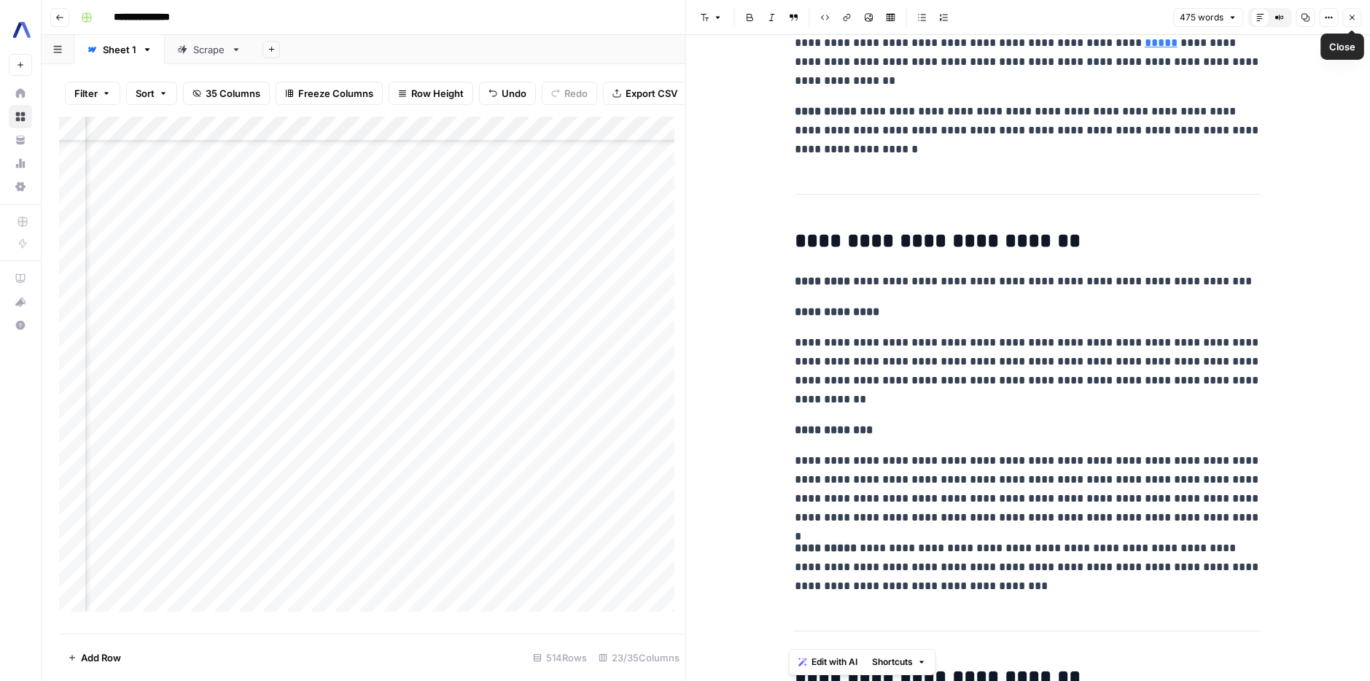
click at [1359, 20] on button "Close" at bounding box center [1352, 17] width 19 height 19
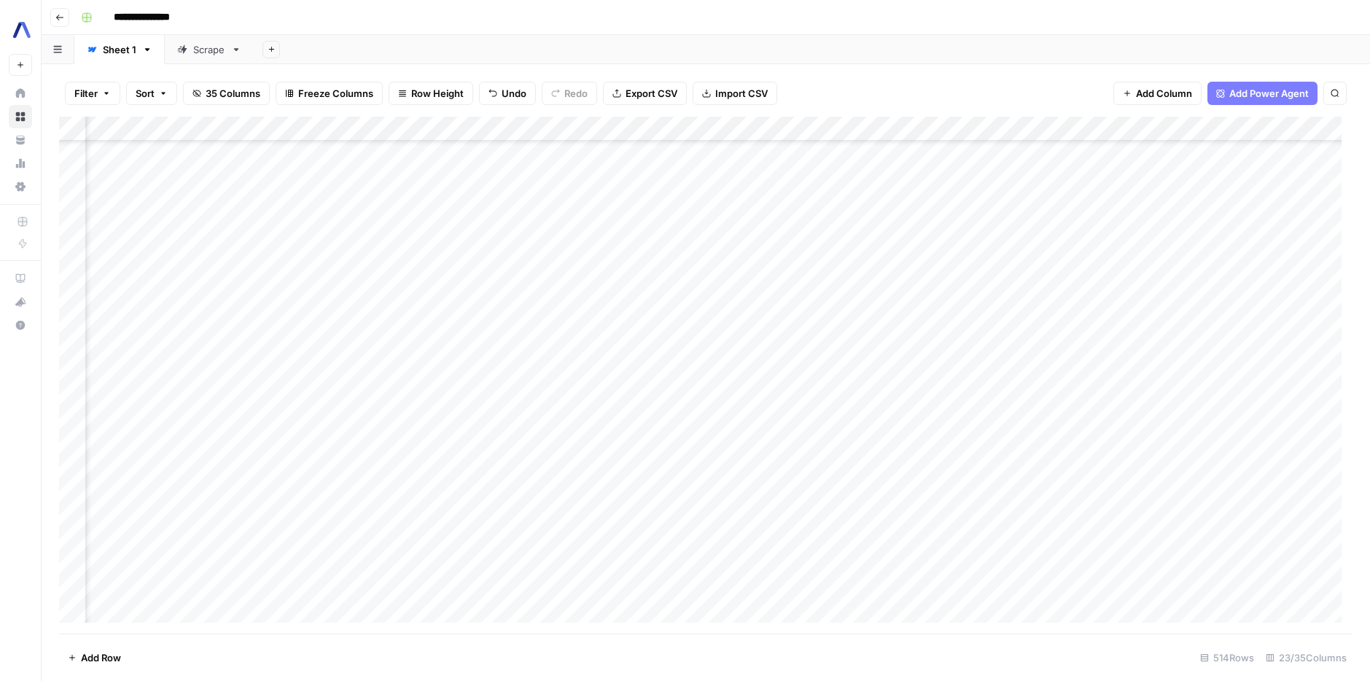
scroll to position [3590, 890]
click at [1085, 233] on div "Add Column" at bounding box center [706, 375] width 1294 height 517
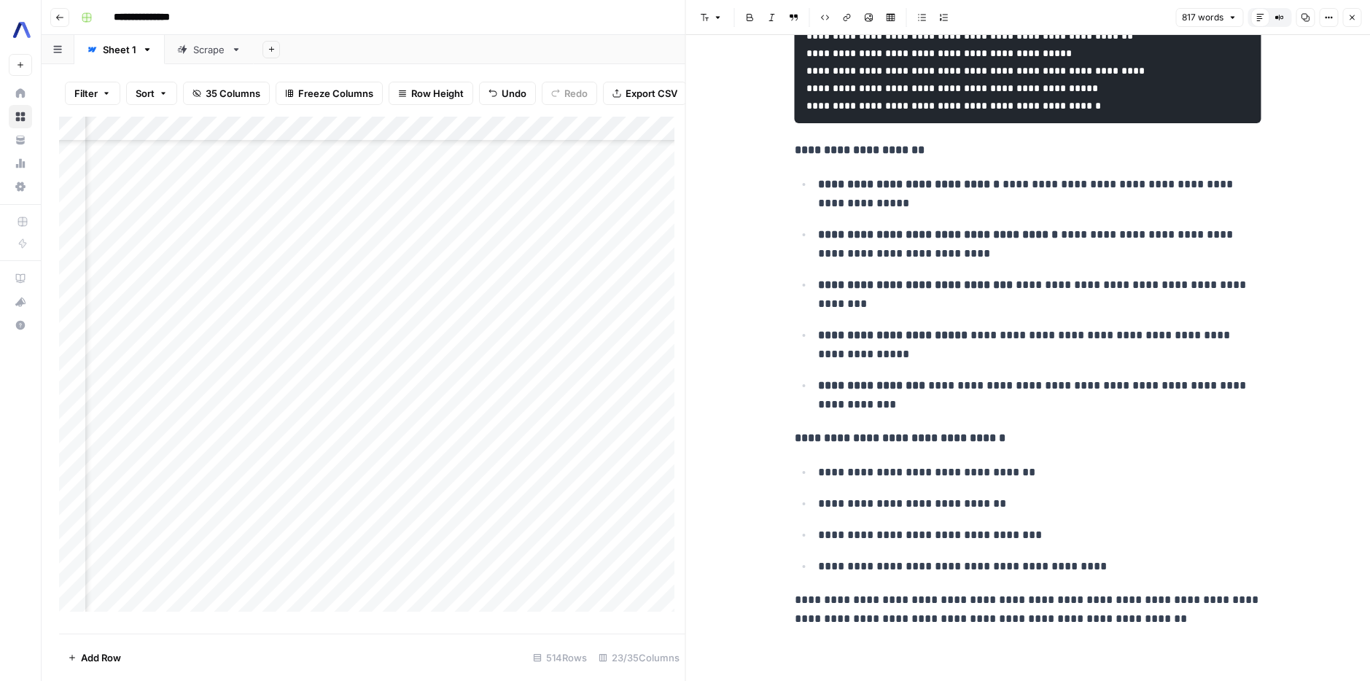
scroll to position [3350, 0]
click at [1359, 26] on button "Close" at bounding box center [1352, 17] width 19 height 19
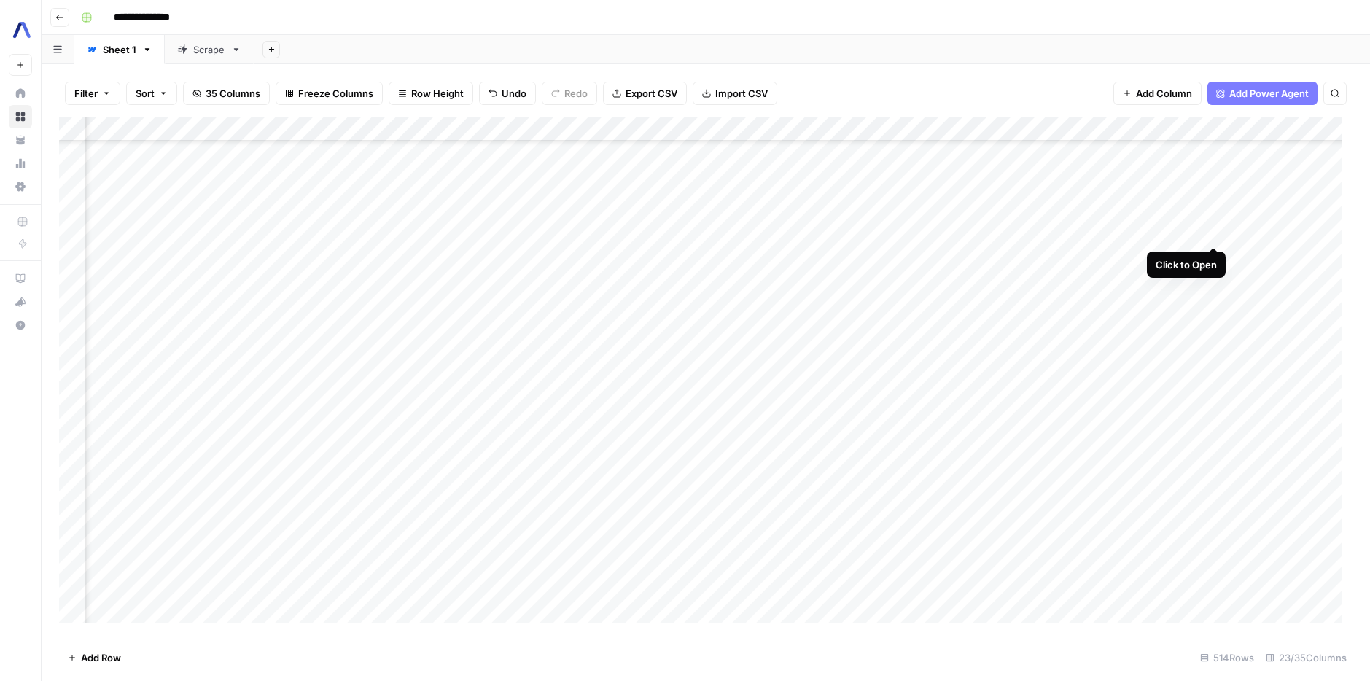
click at [1213, 233] on div "Add Column" at bounding box center [706, 375] width 1294 height 517
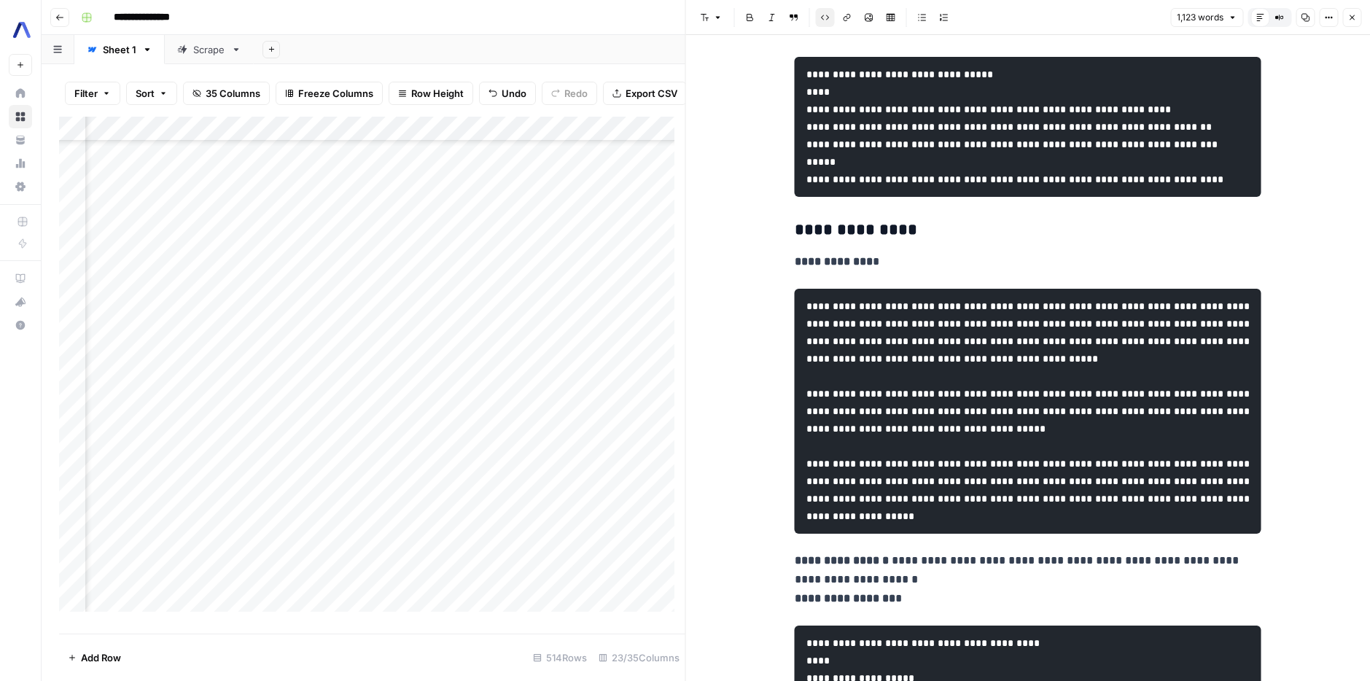
scroll to position [1457, 0]
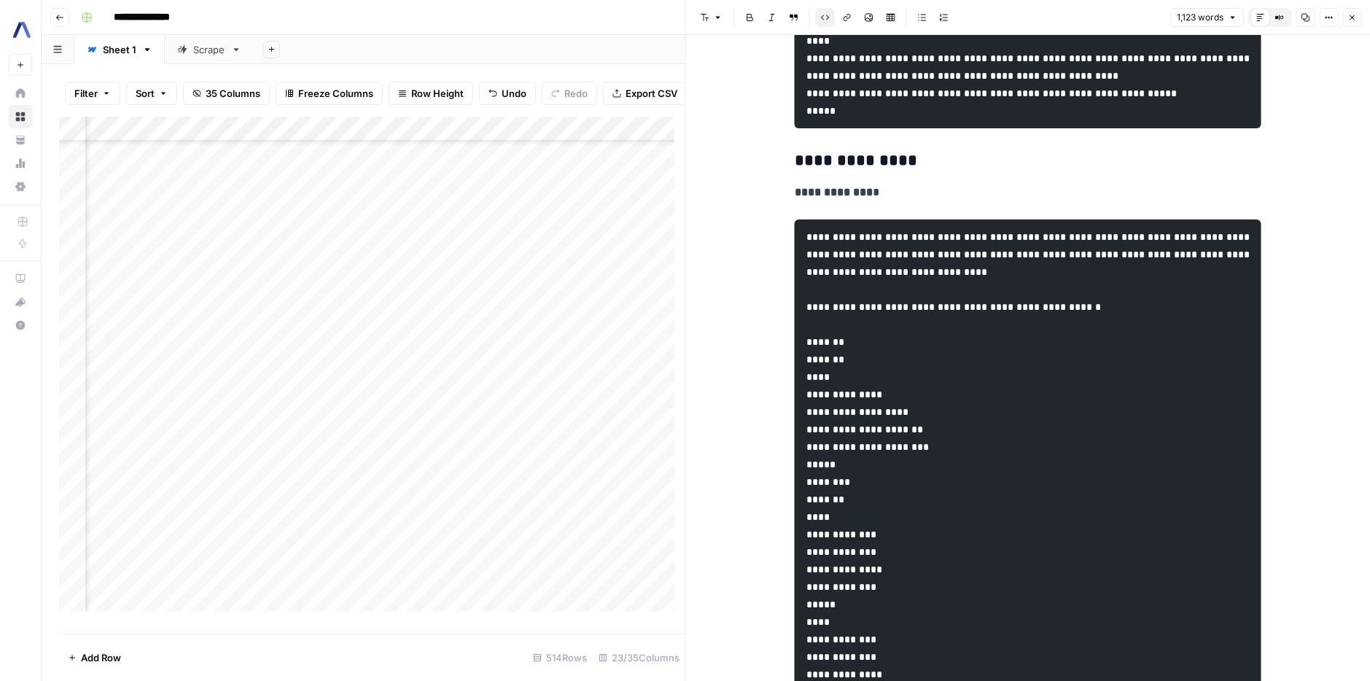
click at [1356, 20] on icon "button" at bounding box center [1352, 17] width 9 height 9
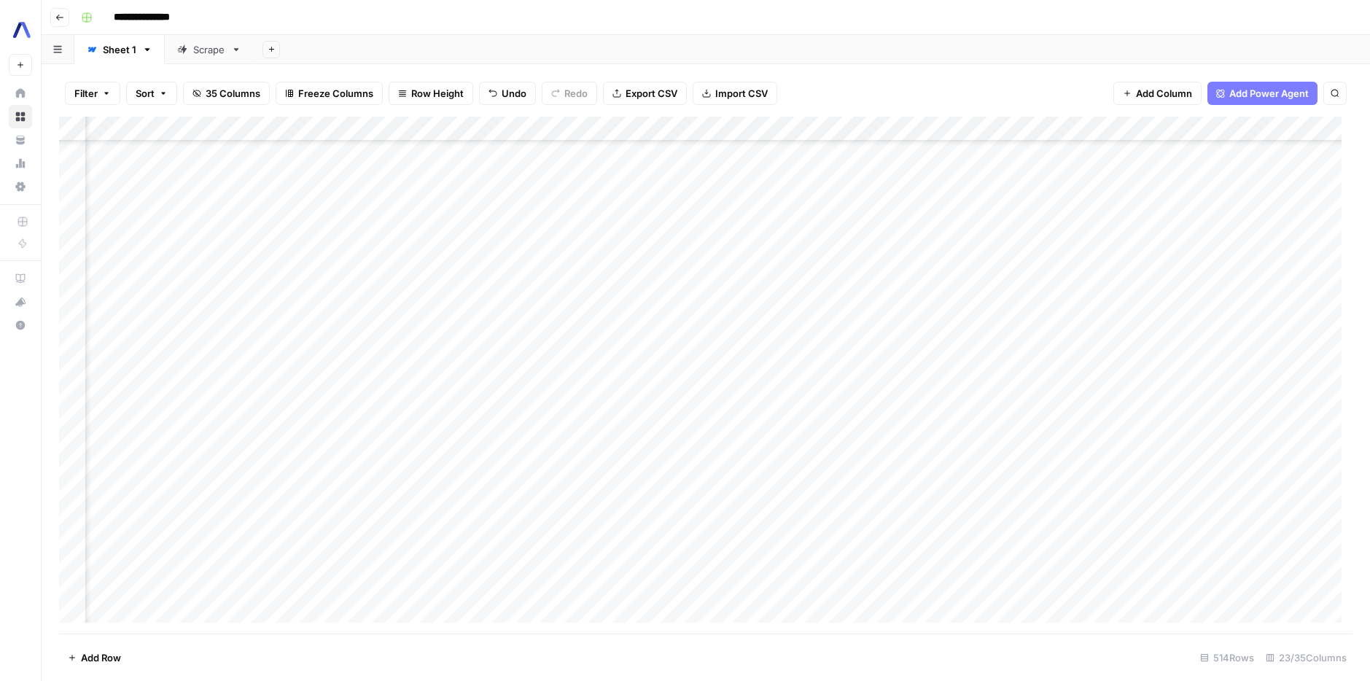
scroll to position [7850, 890]
